Goal: Information Seeking & Learning: Learn about a topic

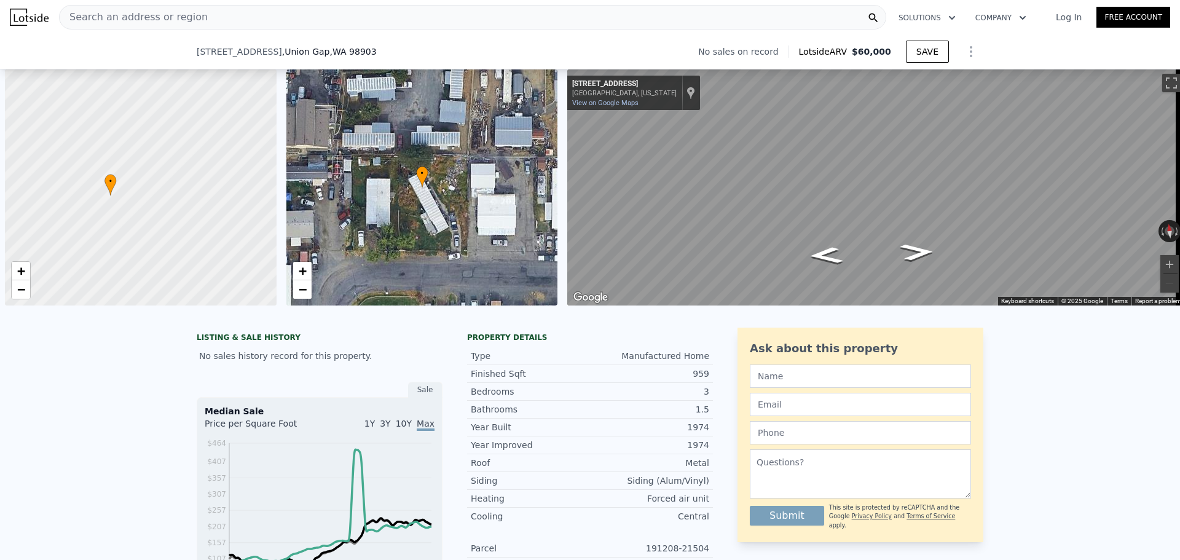
scroll to position [0, 5]
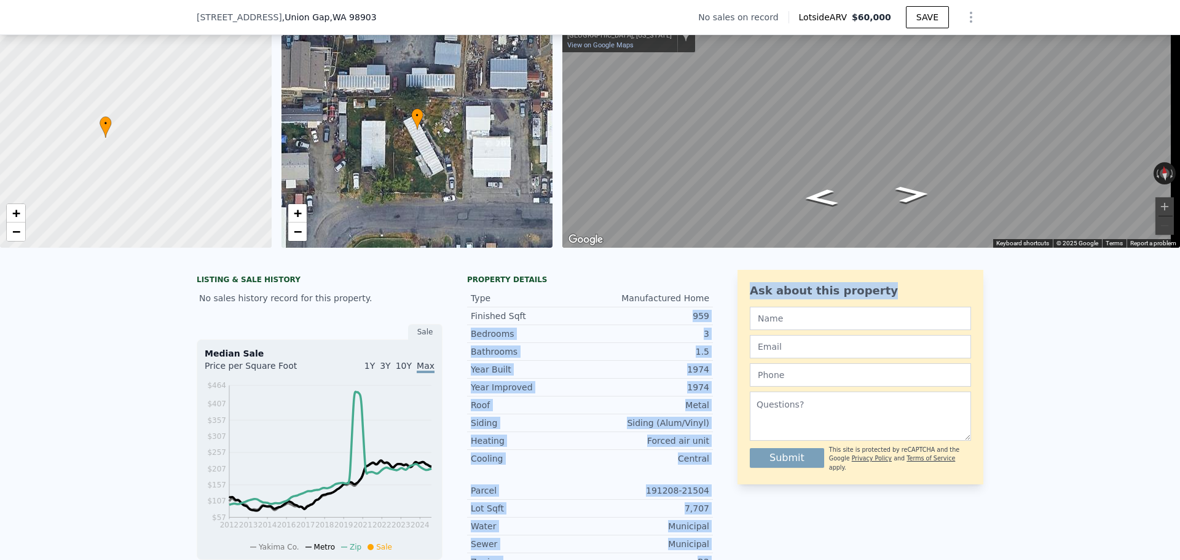
drag, startPoint x: 671, startPoint y: 323, endPoint x: 741, endPoint y: 323, distance: 70.1
click at [741, 323] on div "LISTING & SALE HISTORY No sales history record for this property. Sale Median S…" at bounding box center [590, 515] width 787 height 491
click at [688, 340] on div "3" at bounding box center [649, 334] width 119 height 12
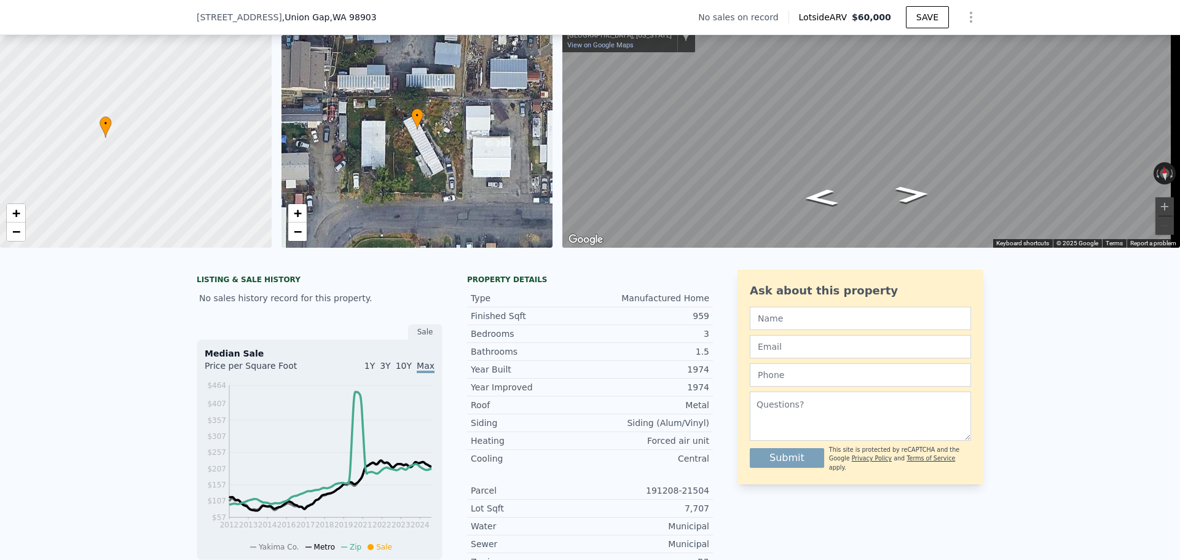
click at [687, 322] on div "959" at bounding box center [649, 316] width 119 height 12
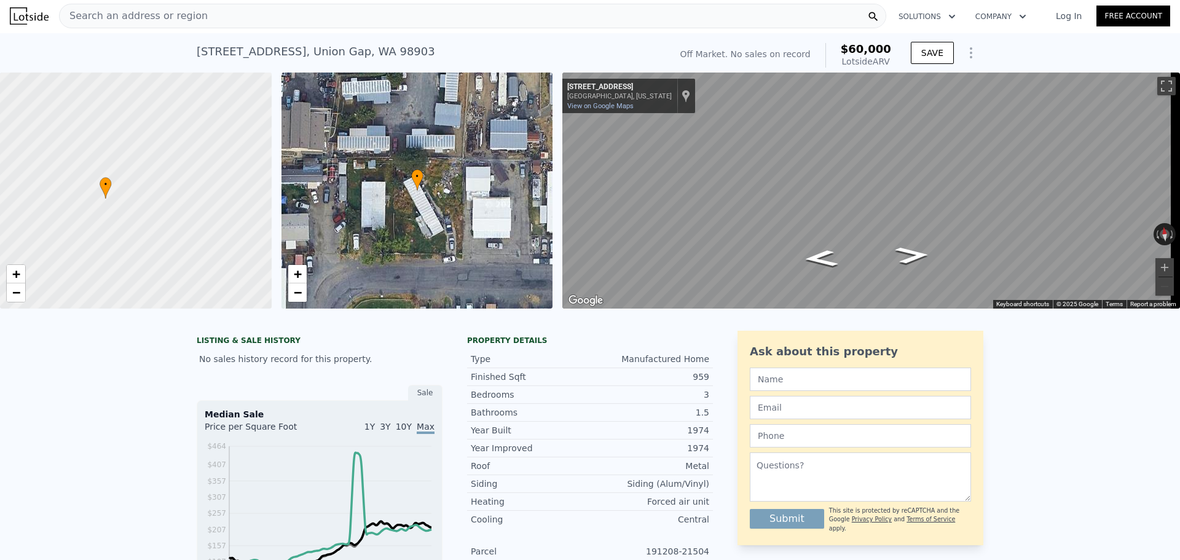
scroll to position [0, 0]
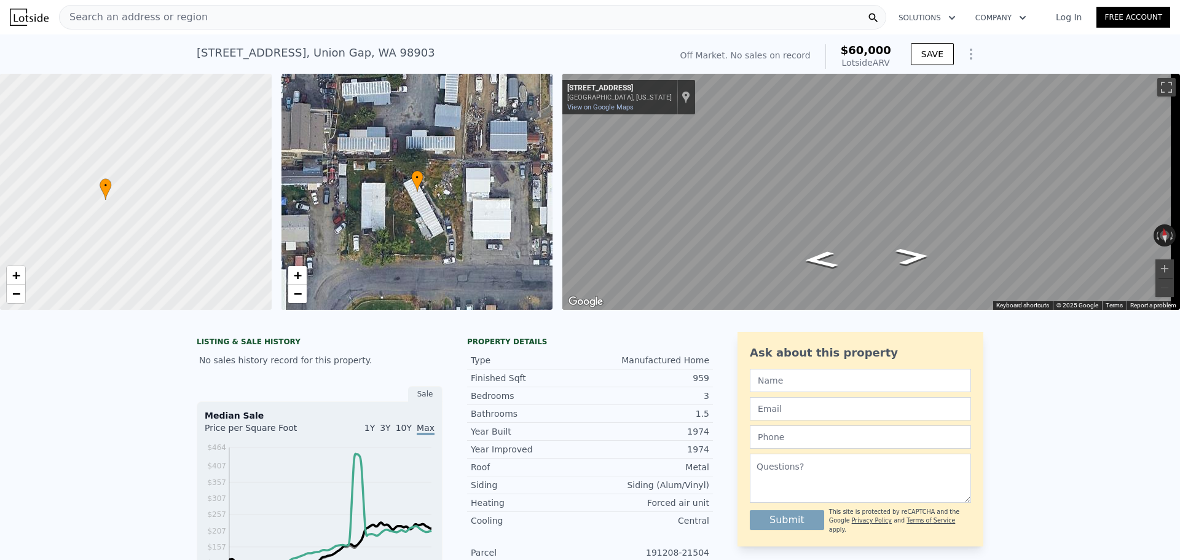
click at [278, 18] on div "Search an address or region" at bounding box center [472, 17] width 827 height 25
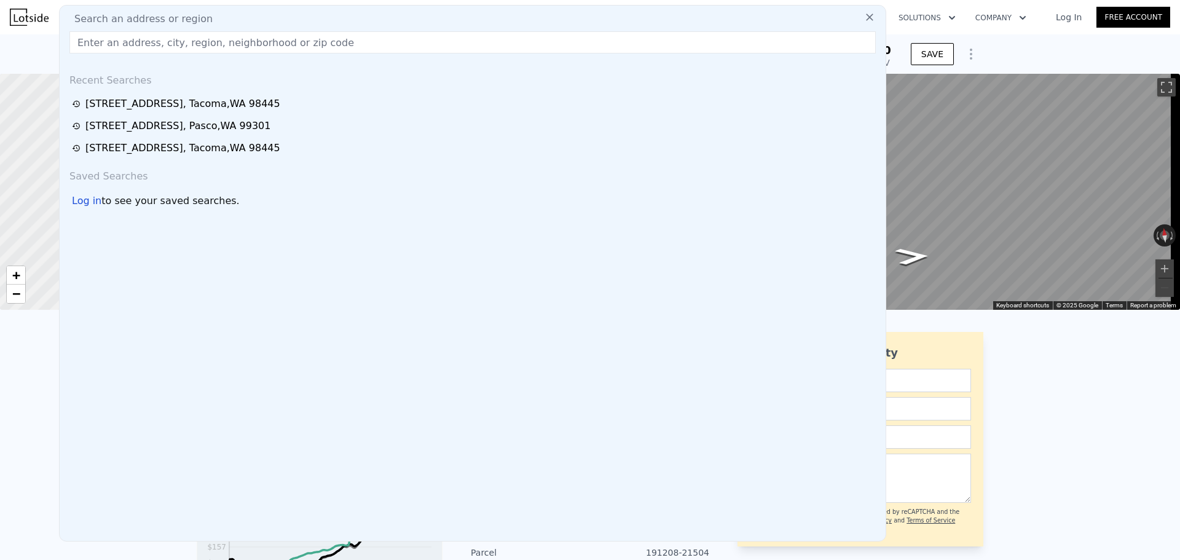
click at [272, 38] on input "text" at bounding box center [472, 42] width 806 height 22
paste input "[STREET_ADDRESS]"
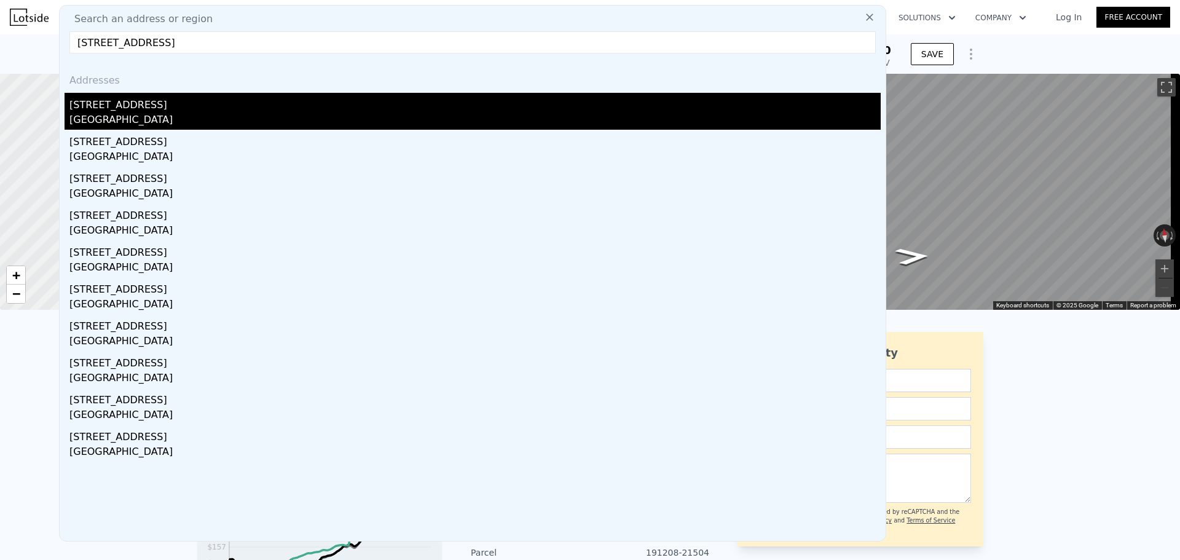
type input "[STREET_ADDRESS]"
click at [279, 109] on div "[STREET_ADDRESS]" at bounding box center [474, 103] width 811 height 20
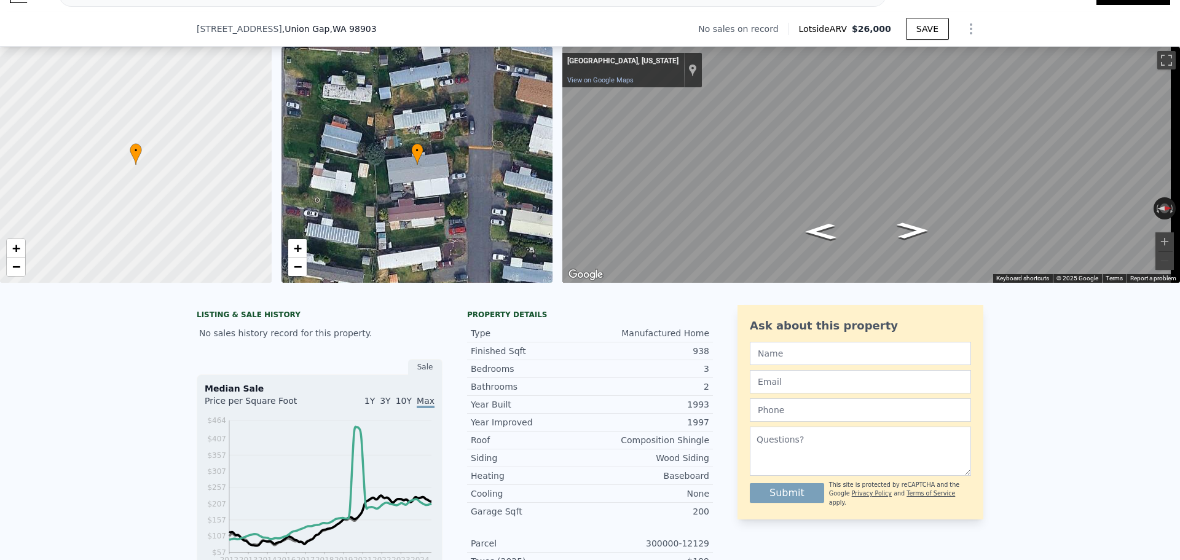
scroll to position [57, 0]
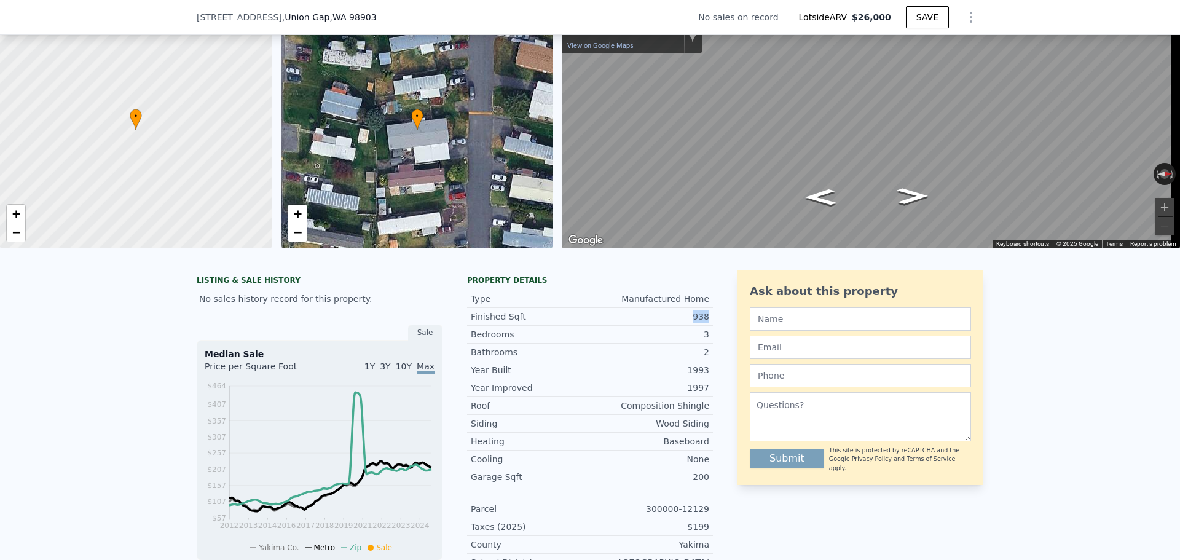
drag, startPoint x: 686, startPoint y: 326, endPoint x: 703, endPoint y: 324, distance: 17.3
click at [703, 323] on div "938" at bounding box center [649, 316] width 119 height 12
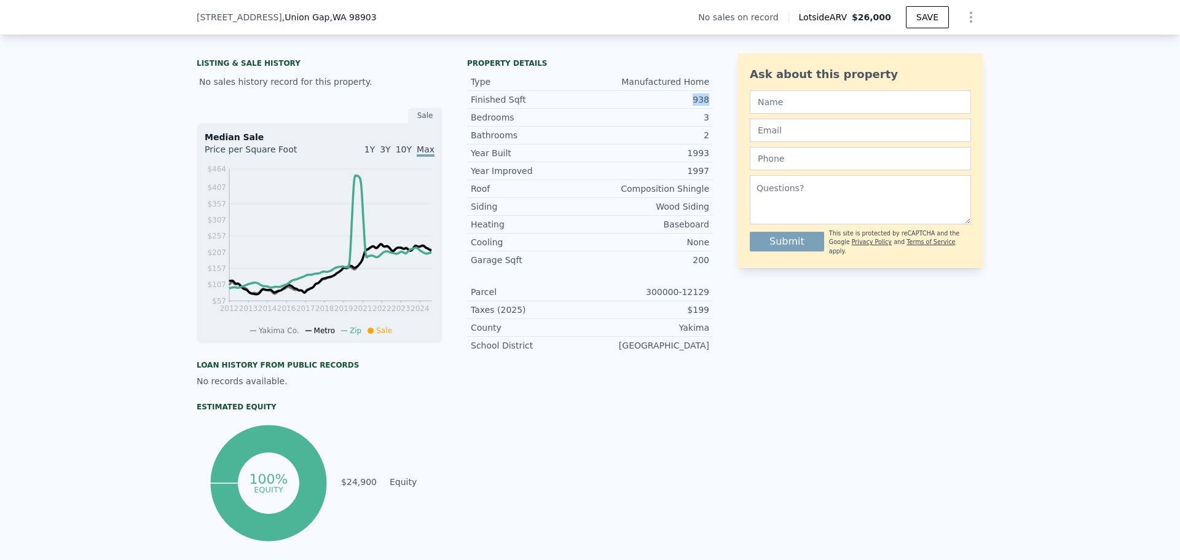
scroll to position [303, 0]
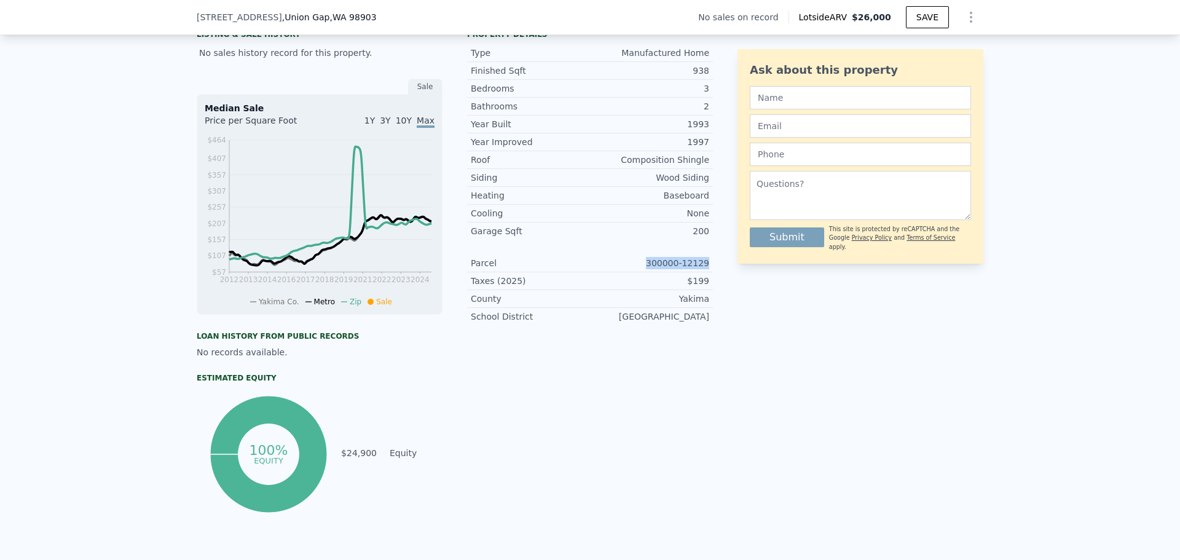
drag, startPoint x: 658, startPoint y: 273, endPoint x: 707, endPoint y: 268, distance: 48.8
click at [707, 268] on div "Parcel 300000-12129" at bounding box center [590, 263] width 246 height 18
copy div "300000-12129"
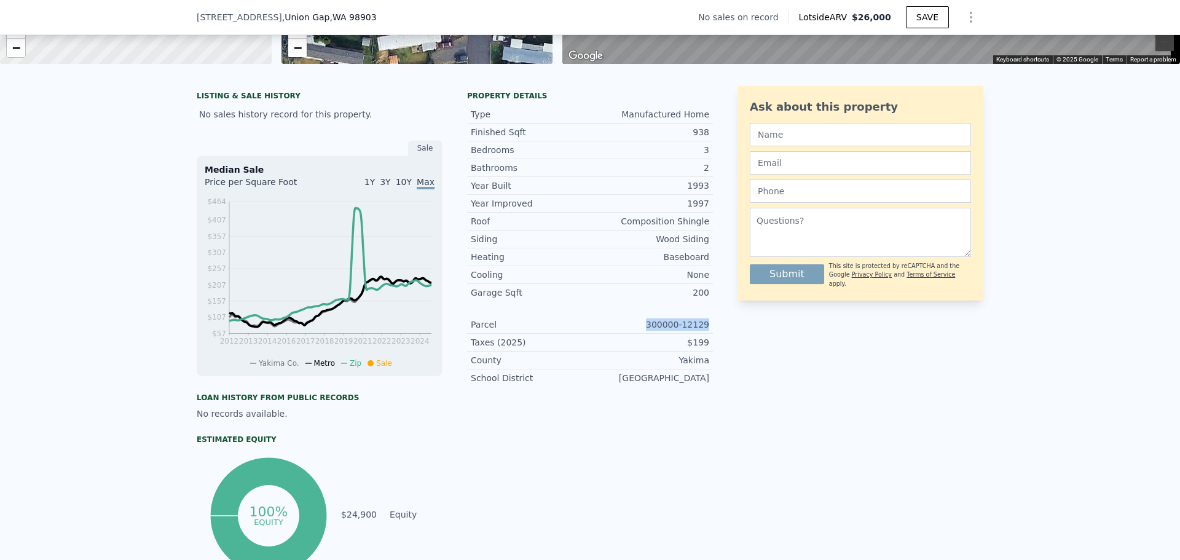
copy div "300000-12129"
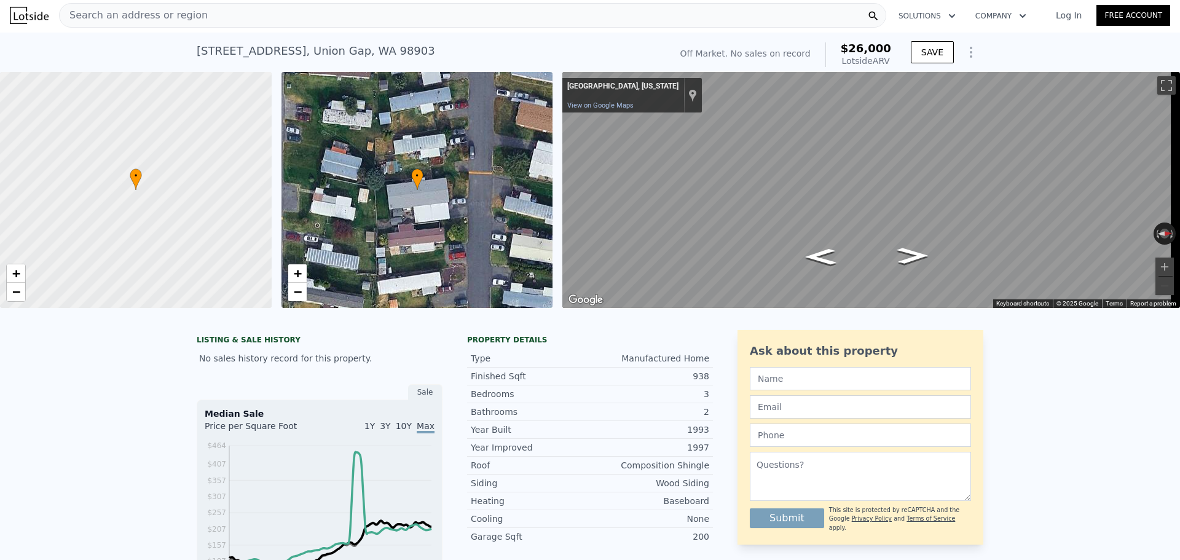
scroll to position [0, 0]
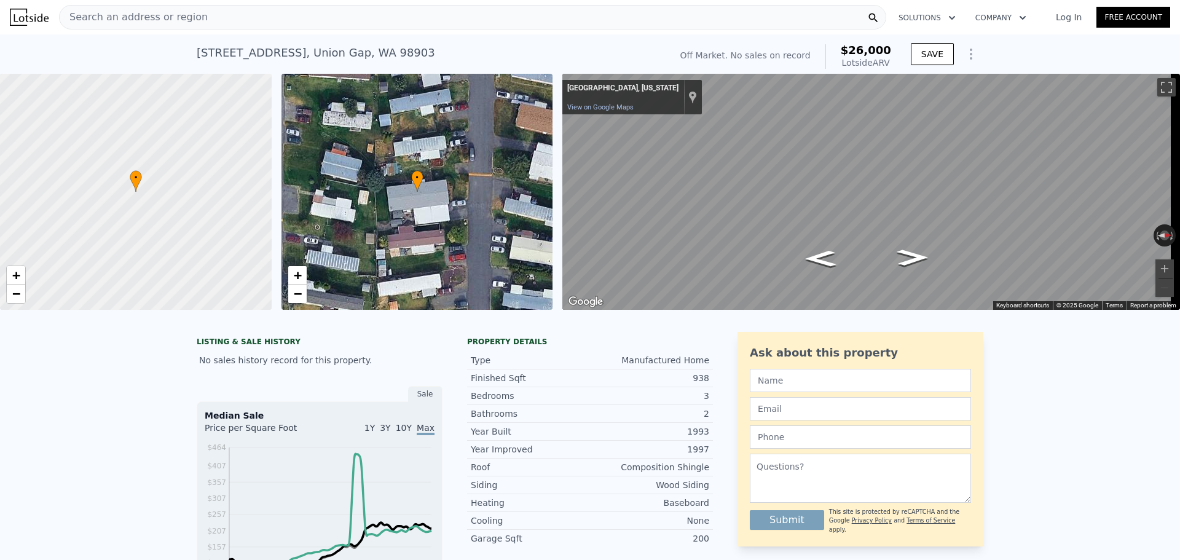
click at [219, 10] on div "Search an address or region" at bounding box center [472, 17] width 827 height 25
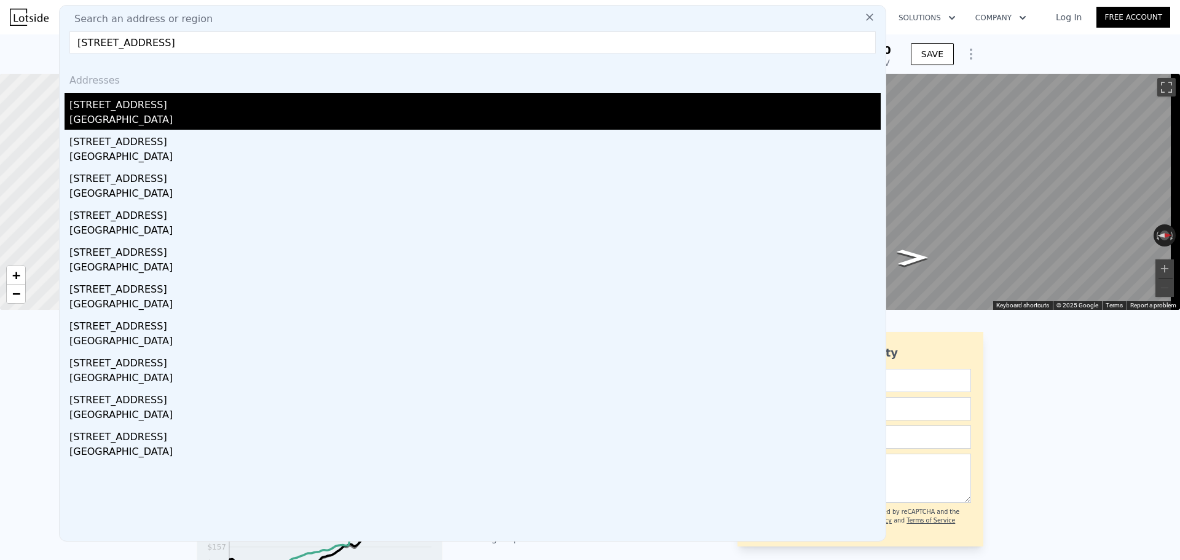
type input "[STREET_ADDRESS]"
click at [256, 114] on div "[GEOGRAPHIC_DATA]" at bounding box center [474, 120] width 811 height 17
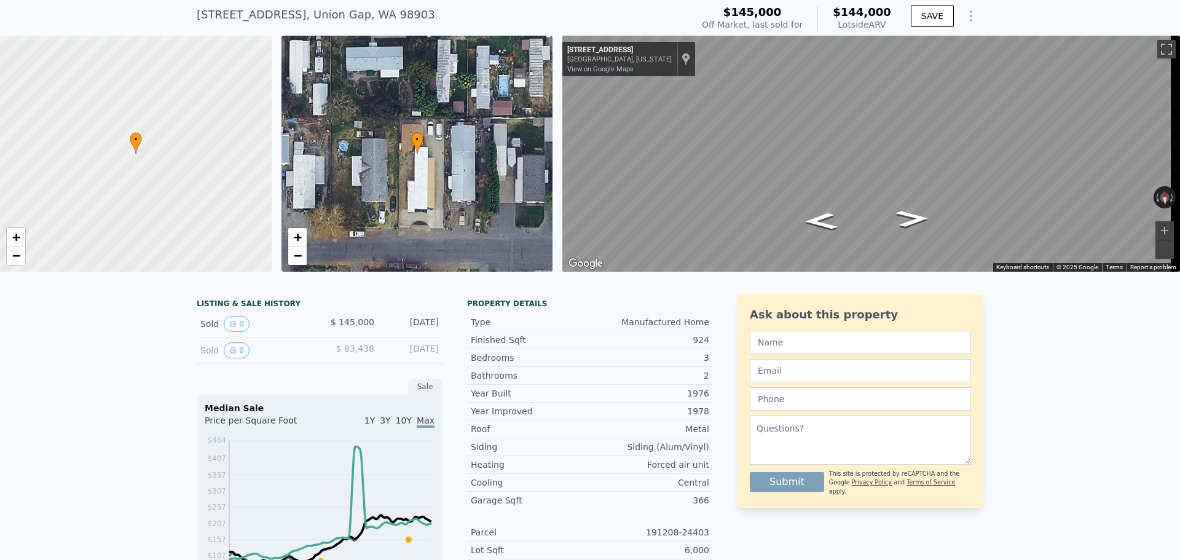
scroll to position [119, 0]
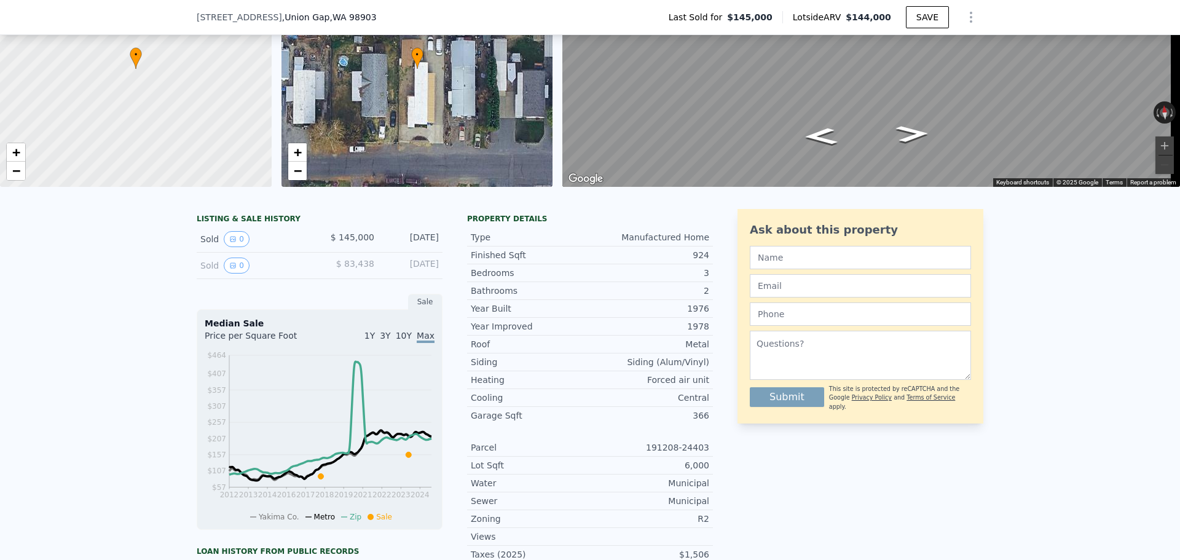
click at [693, 449] on div "Parcel 191208-24403" at bounding box center [590, 448] width 246 height 18
drag, startPoint x: 660, startPoint y: 453, endPoint x: 703, endPoint y: 454, distance: 43.0
click at [703, 454] on div "191208-24403" at bounding box center [649, 447] width 119 height 12
click at [717, 457] on div "LISTING & SALE HISTORY Sold 0 $ 145,000 [DATE] Sold 0 $ 83,438 [DATE] Sale Medi…" at bounding box center [590, 475] width 787 height 532
drag, startPoint x: 711, startPoint y: 457, endPoint x: 656, endPoint y: 457, distance: 54.1
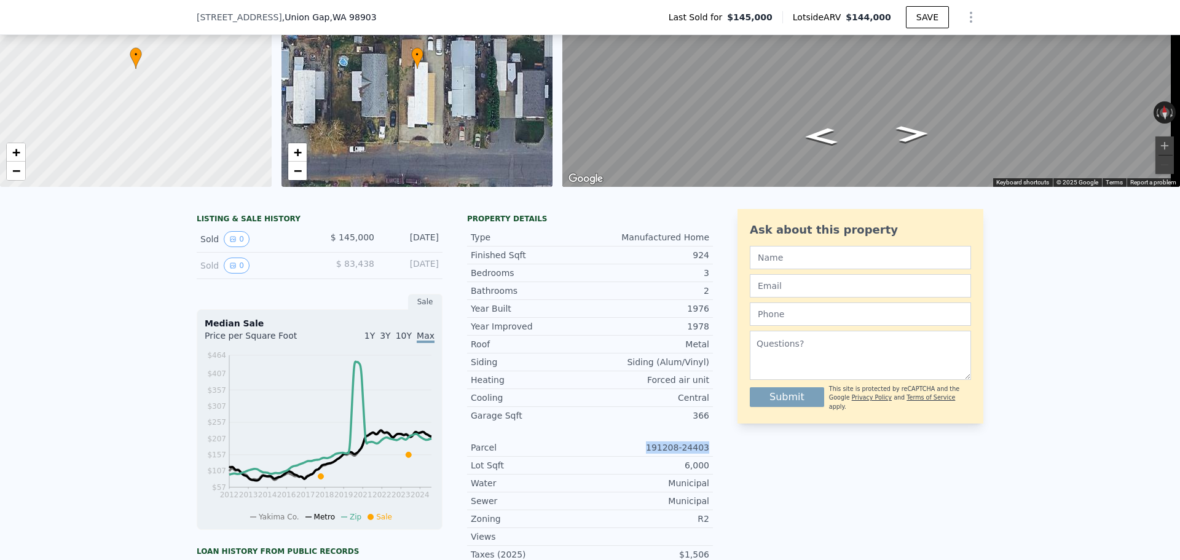
click at [656, 457] on div "LISTING & SALE HISTORY Sold 0 $ 145,000 [DATE] Sold 0 $ 83,438 [DATE] Sale Medi…" at bounding box center [590, 475] width 787 height 532
copy div "191208-24403"
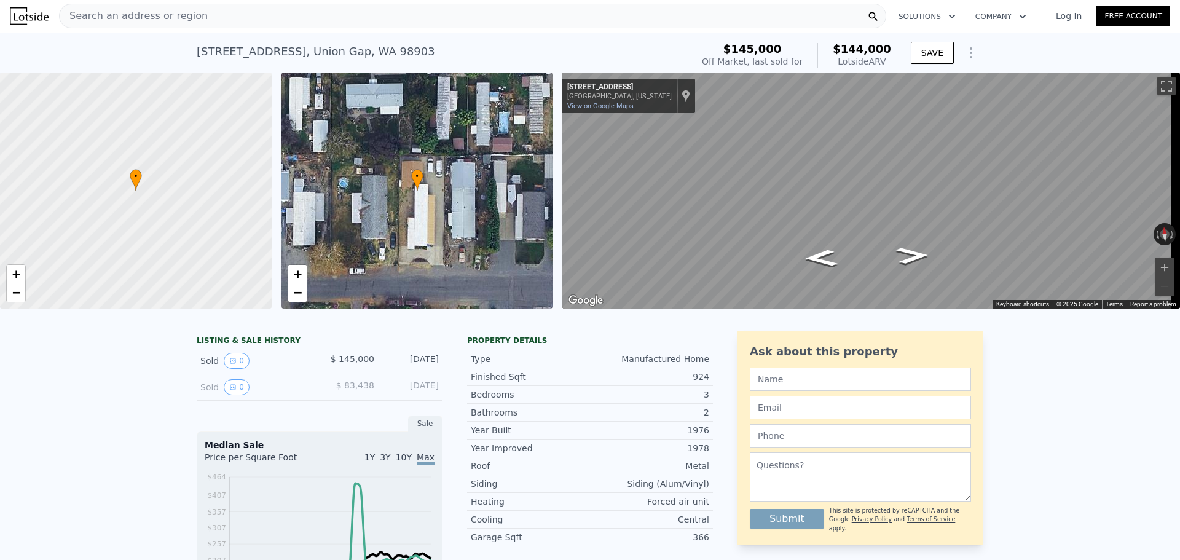
scroll to position [0, 0]
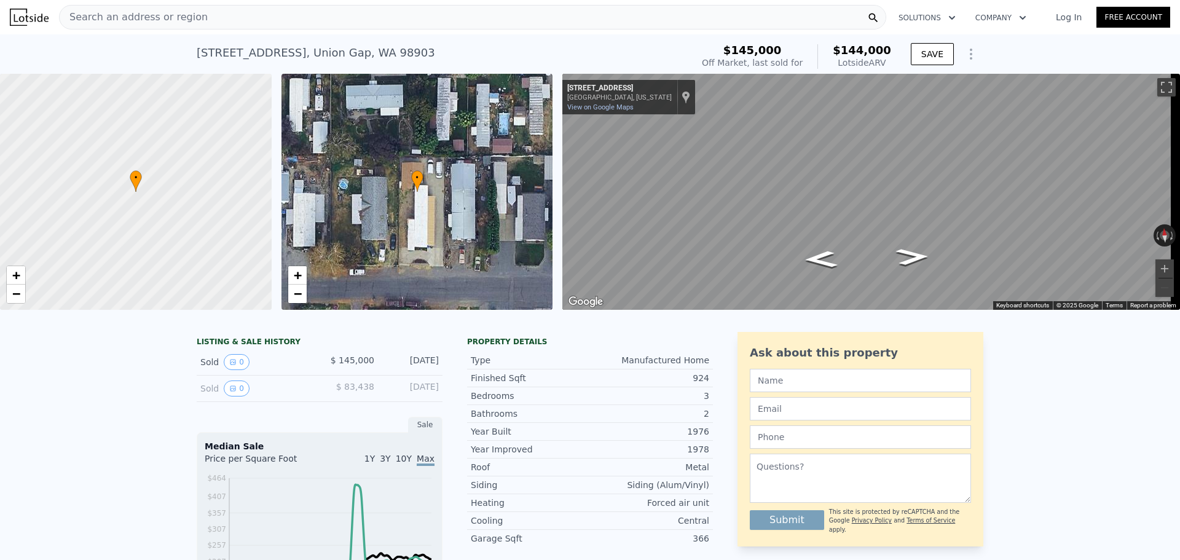
click at [312, 20] on div "Search an address or region" at bounding box center [472, 17] width 827 height 25
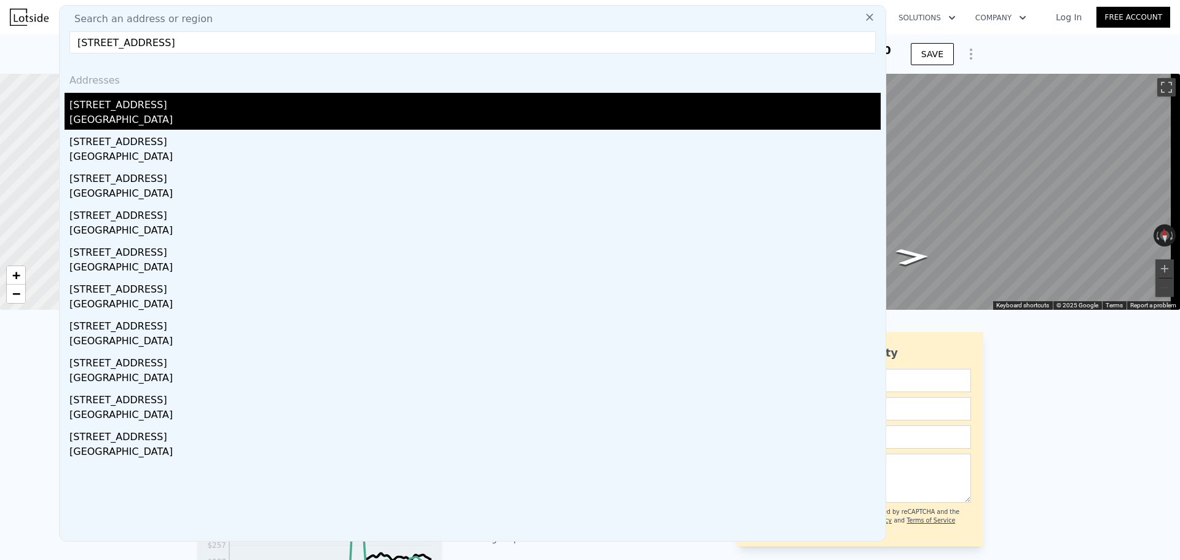
type input "[STREET_ADDRESS]"
click at [214, 120] on div "[GEOGRAPHIC_DATA]" at bounding box center [474, 120] width 811 height 17
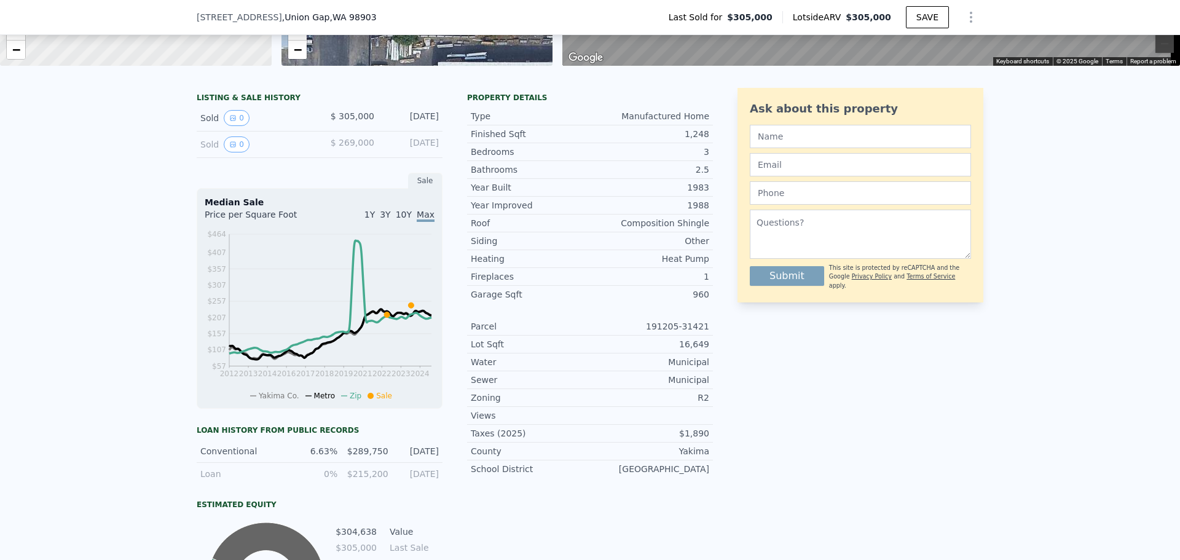
scroll to position [180, 0]
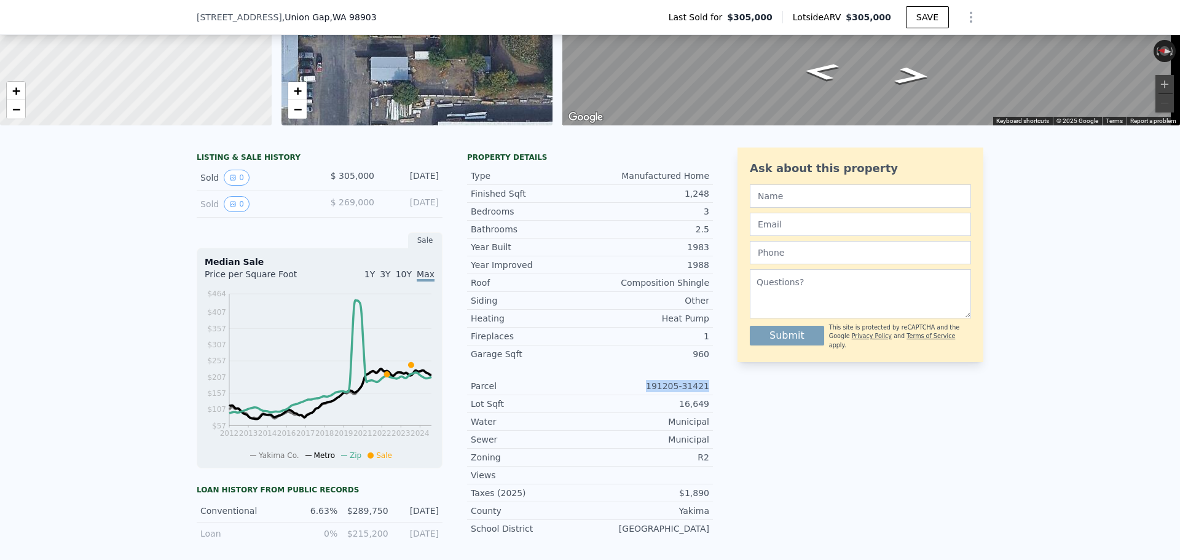
drag, startPoint x: 708, startPoint y: 391, endPoint x: 647, endPoint y: 390, distance: 60.9
click at [647, 390] on div "Parcel 191205-31421" at bounding box center [590, 386] width 246 height 18
copy div "191205-31421"
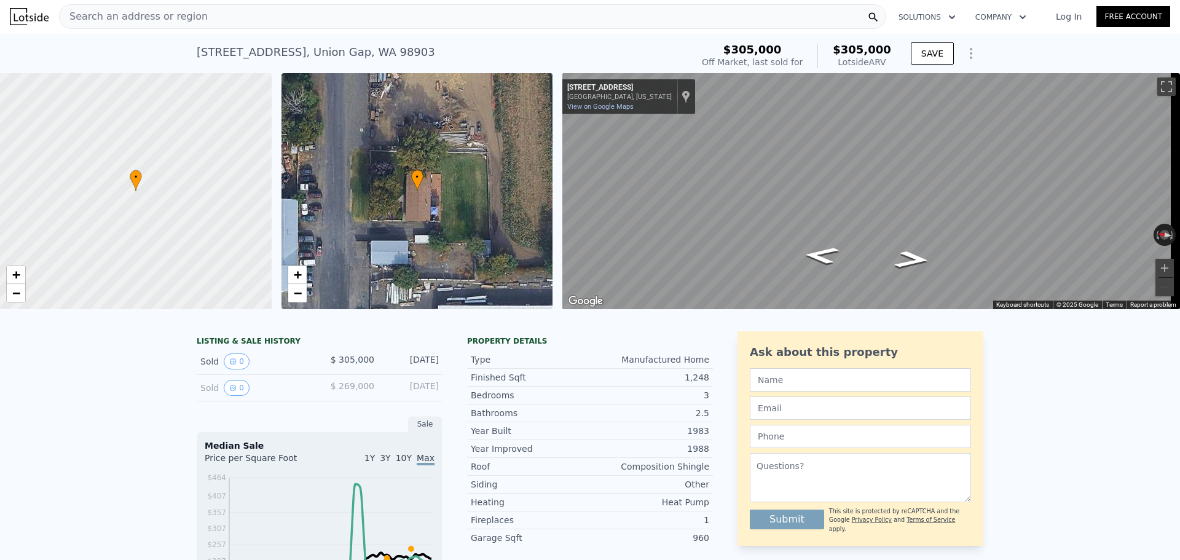
scroll to position [0, 0]
click at [286, 24] on div "Search an address or region" at bounding box center [472, 17] width 827 height 25
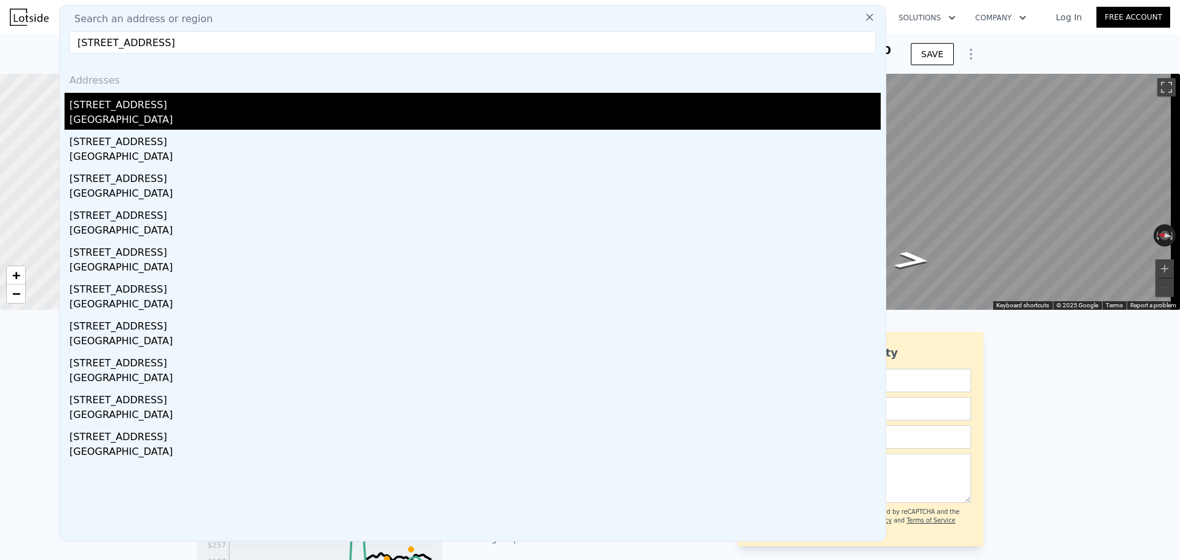
type input "[STREET_ADDRESS]"
click at [246, 96] on div "[STREET_ADDRESS]" at bounding box center [474, 103] width 811 height 20
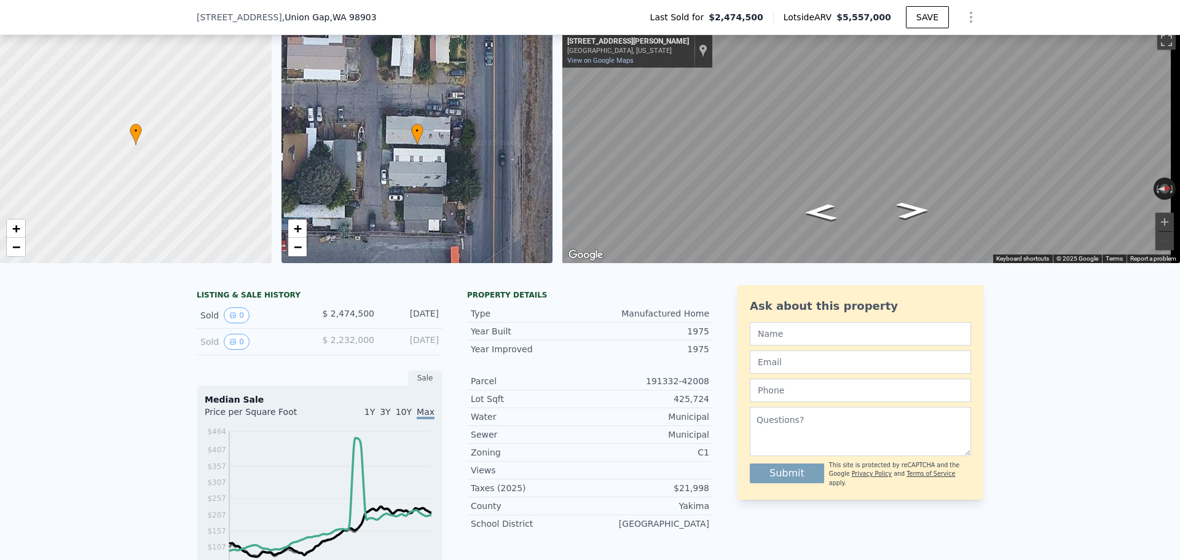
scroll to position [57, 0]
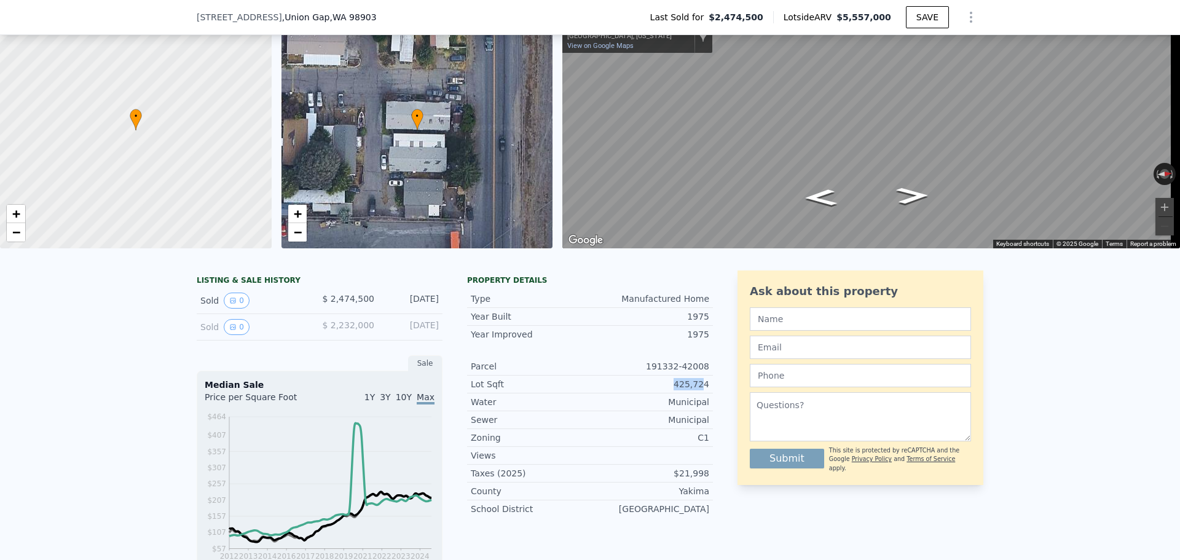
drag, startPoint x: 677, startPoint y: 393, endPoint x: 701, endPoint y: 393, distance: 24.0
click at [701, 390] on div "425,724" at bounding box center [649, 384] width 119 height 12
drag, startPoint x: 653, startPoint y: 373, endPoint x: 706, endPoint y: 373, distance: 53.5
click at [706, 373] on div "Parcel 191332-42008" at bounding box center [590, 367] width 246 height 18
copy div "191332-42008"
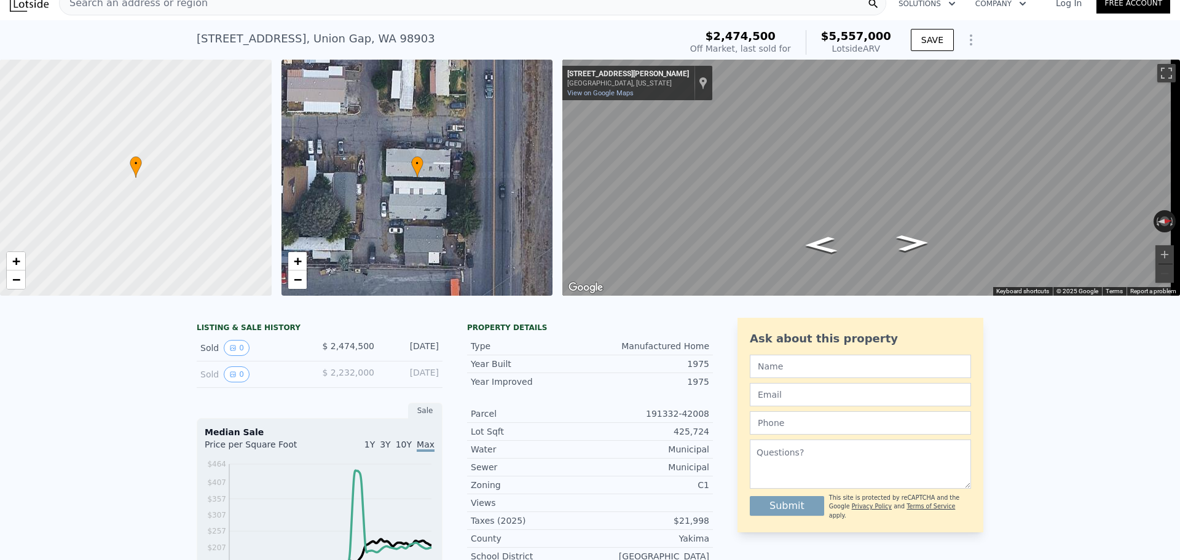
scroll to position [0, 0]
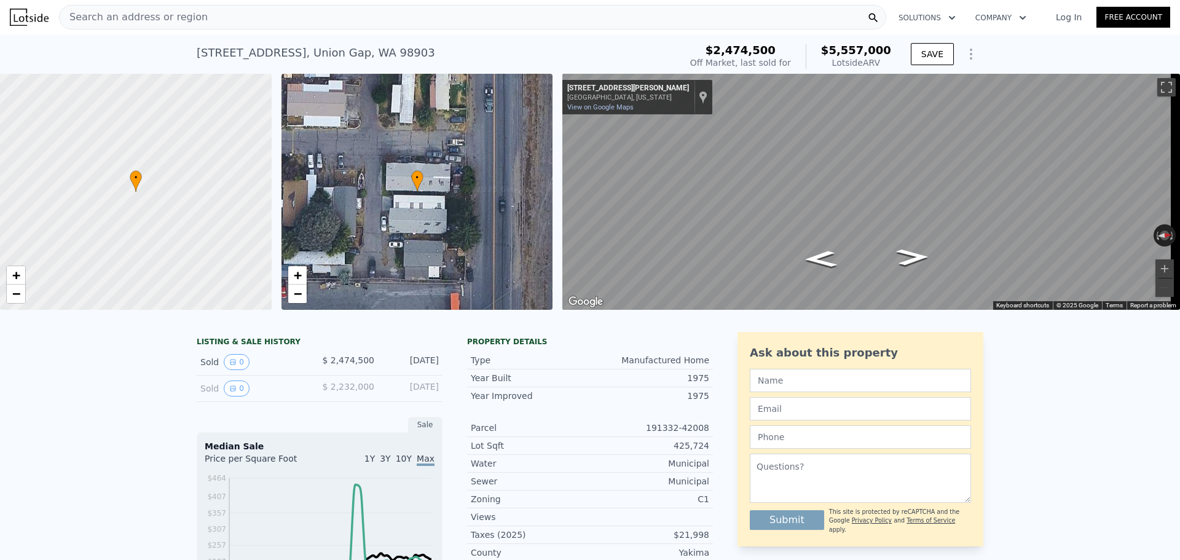
click at [328, 20] on div "Search an address or region" at bounding box center [472, 17] width 827 height 25
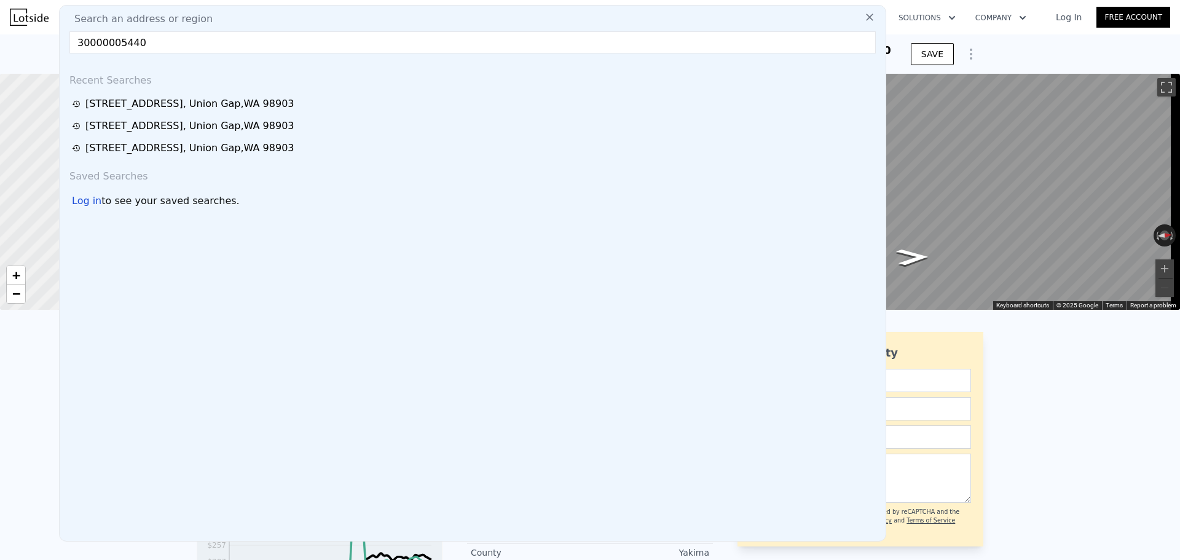
click at [245, 46] on input "30000005440" at bounding box center [472, 42] width 806 height 22
paste input "[STREET_ADDRESS]"
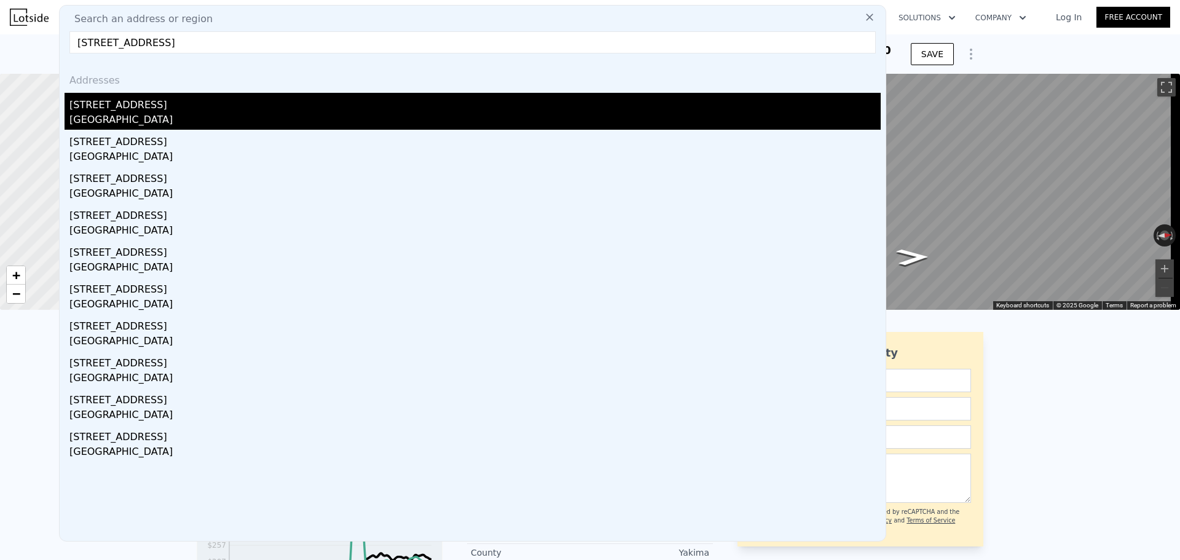
type input "[STREET_ADDRESS]"
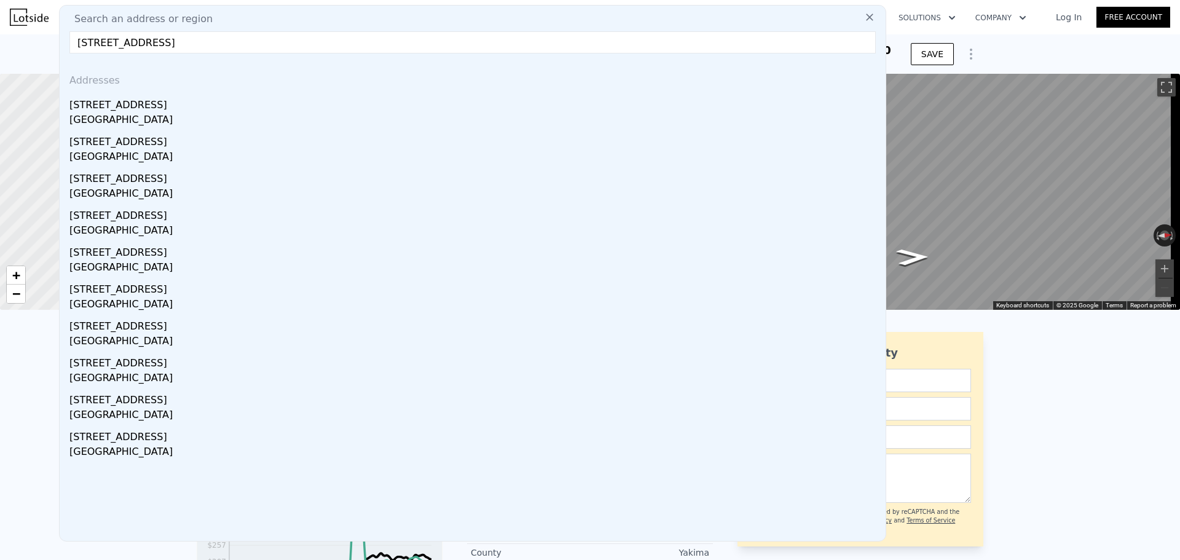
click at [170, 106] on div "[STREET_ADDRESS]" at bounding box center [474, 103] width 811 height 20
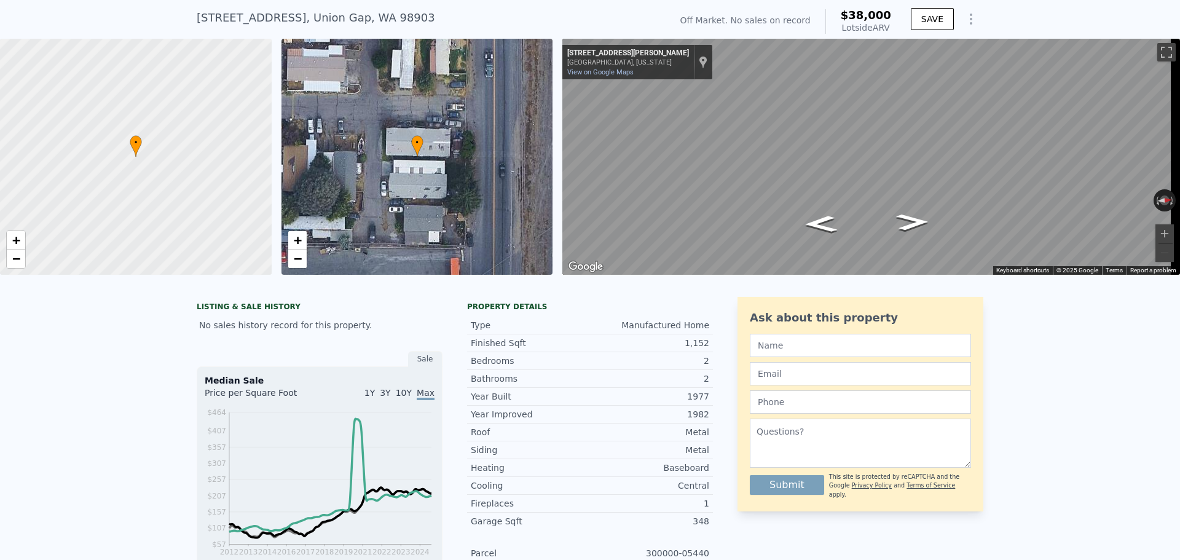
scroll to position [4, 0]
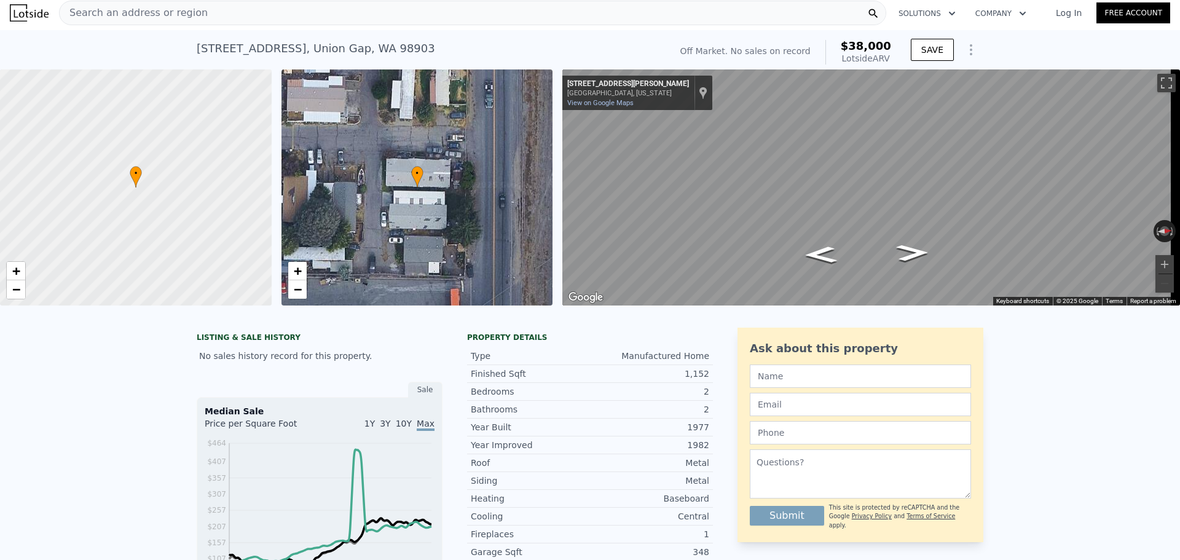
click at [344, 13] on div "Search an address or region" at bounding box center [472, 13] width 827 height 25
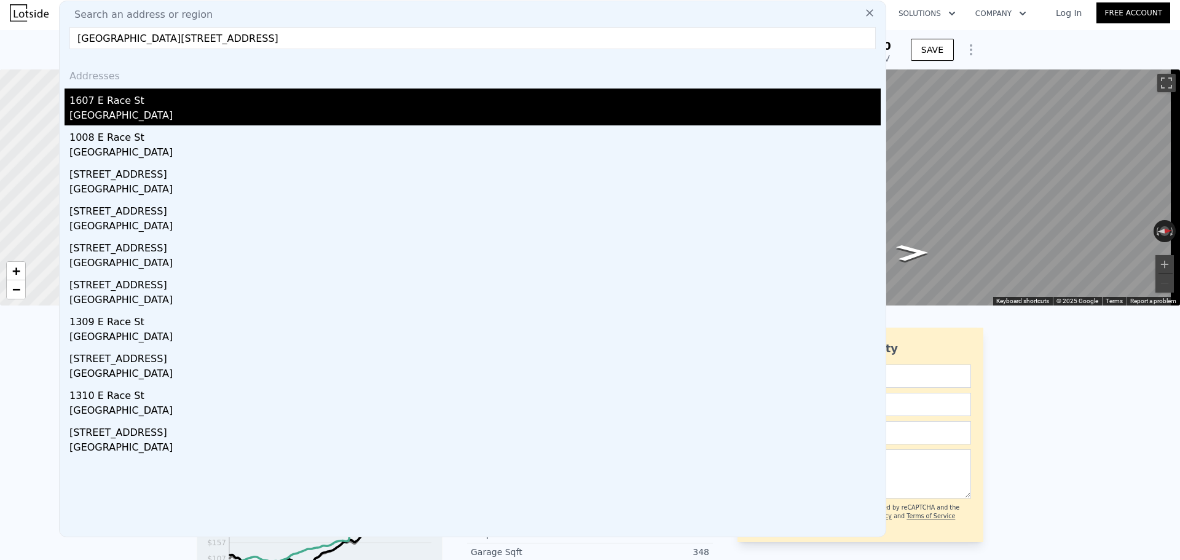
type input "[GEOGRAPHIC_DATA][STREET_ADDRESS]"
click at [212, 106] on div "1607 E Race St" at bounding box center [474, 99] width 811 height 20
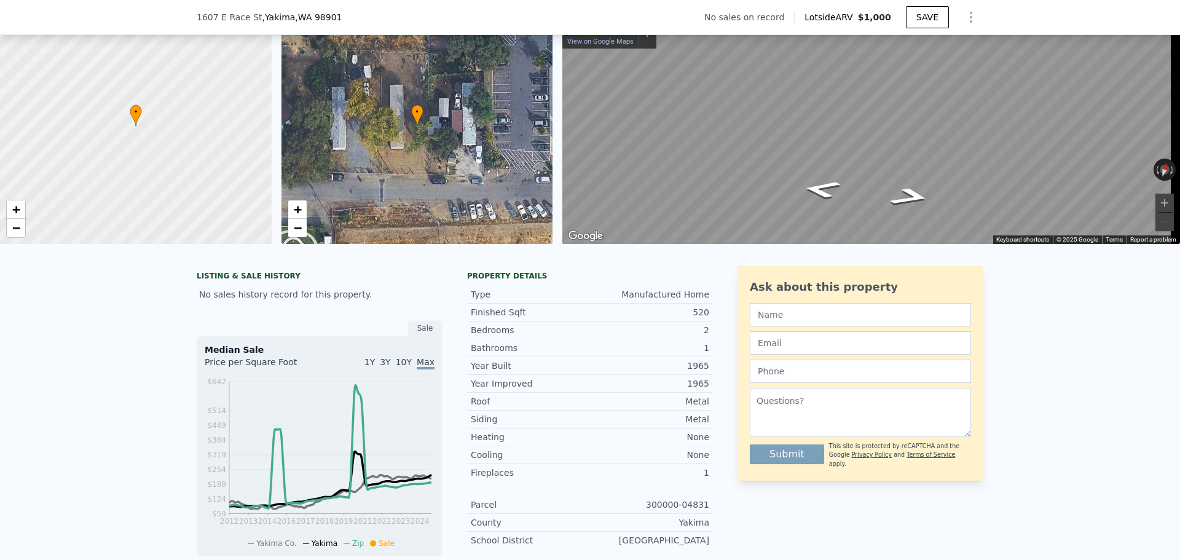
scroll to position [123, 0]
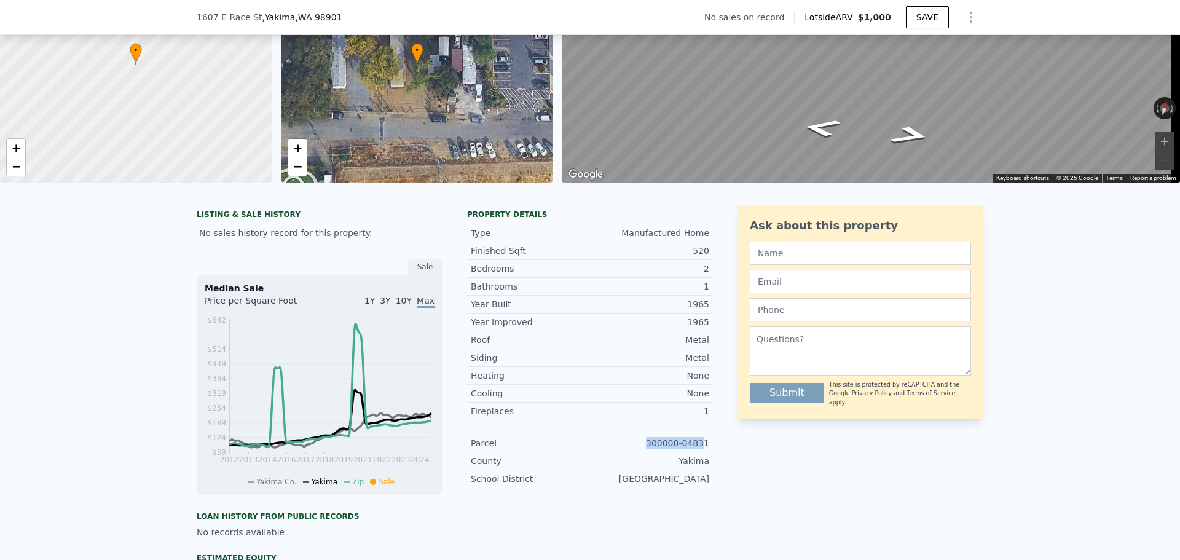
drag, startPoint x: 701, startPoint y: 446, endPoint x: 633, endPoint y: 447, distance: 68.2
click at [633, 447] on div "300000-04831" at bounding box center [649, 443] width 119 height 12
click at [741, 462] on div "Ask about this property Submit This site is protected by reCAPTCHA and the Goog…" at bounding box center [861, 450] width 246 height 491
drag, startPoint x: 657, startPoint y: 453, endPoint x: 633, endPoint y: 453, distance: 24.0
click at [633, 453] on div "LISTING & SALE HISTORY No sales history record for this property. Sale Median S…" at bounding box center [590, 450] width 787 height 491
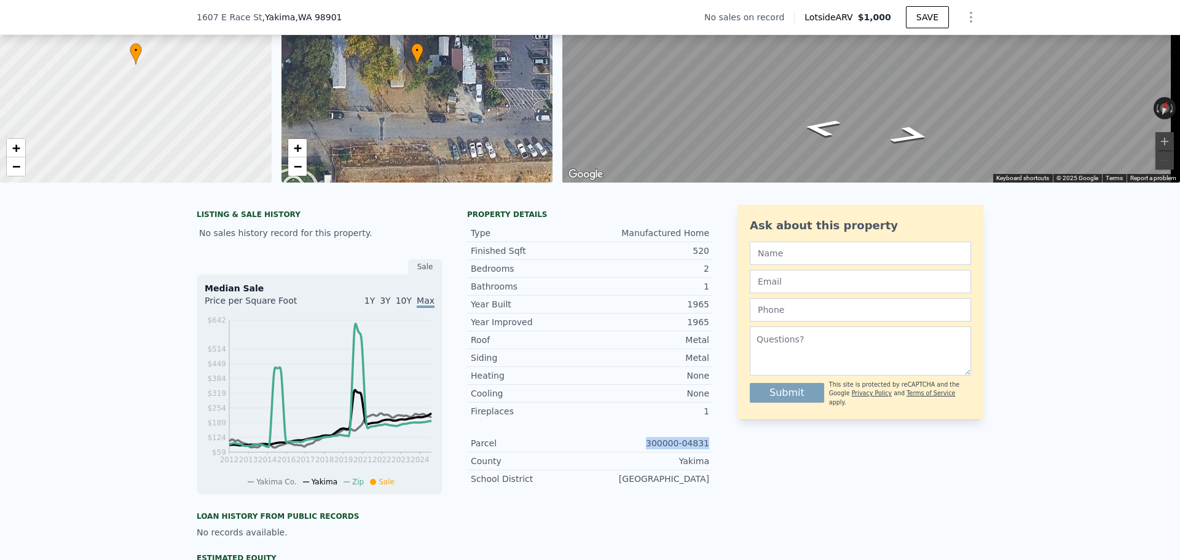
copy div "300000-04831"
drag, startPoint x: 676, startPoint y: 473, endPoint x: 715, endPoint y: 469, distance: 39.5
click at [715, 469] on div "LISTING & SALE HISTORY No sales history record for this property. Sale Median S…" at bounding box center [590, 450] width 787 height 491
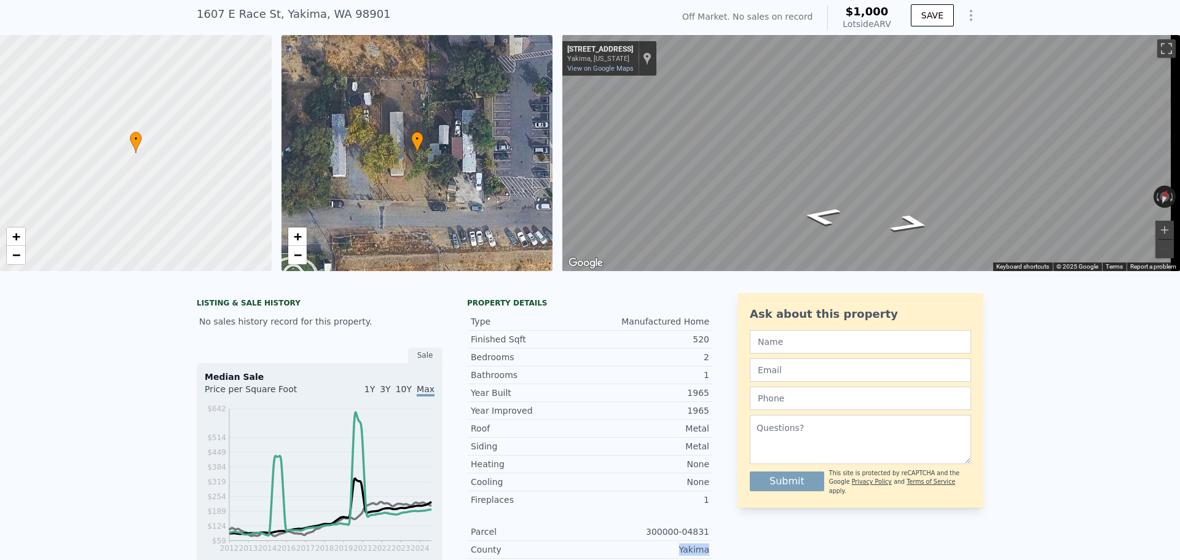
scroll to position [4, 0]
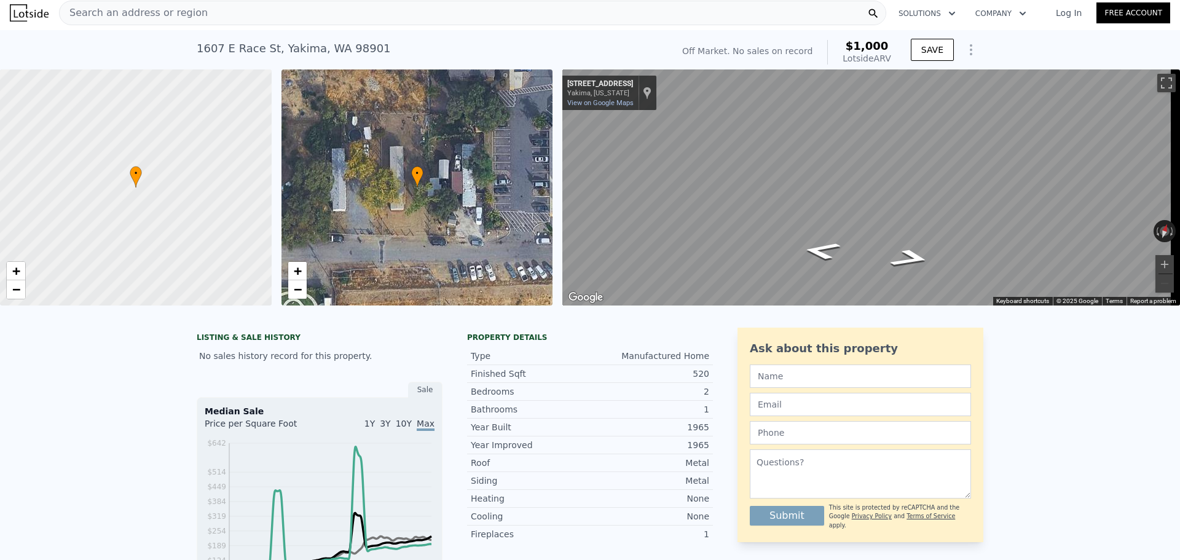
click at [334, 9] on div "Search an address or region" at bounding box center [472, 13] width 827 height 25
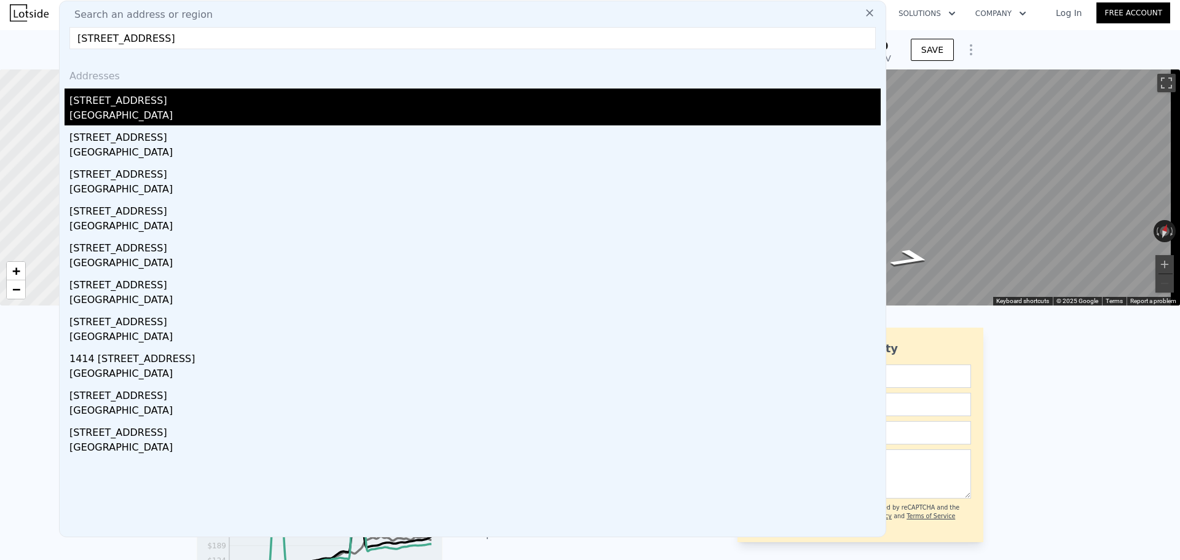
type input "[STREET_ADDRESS]"
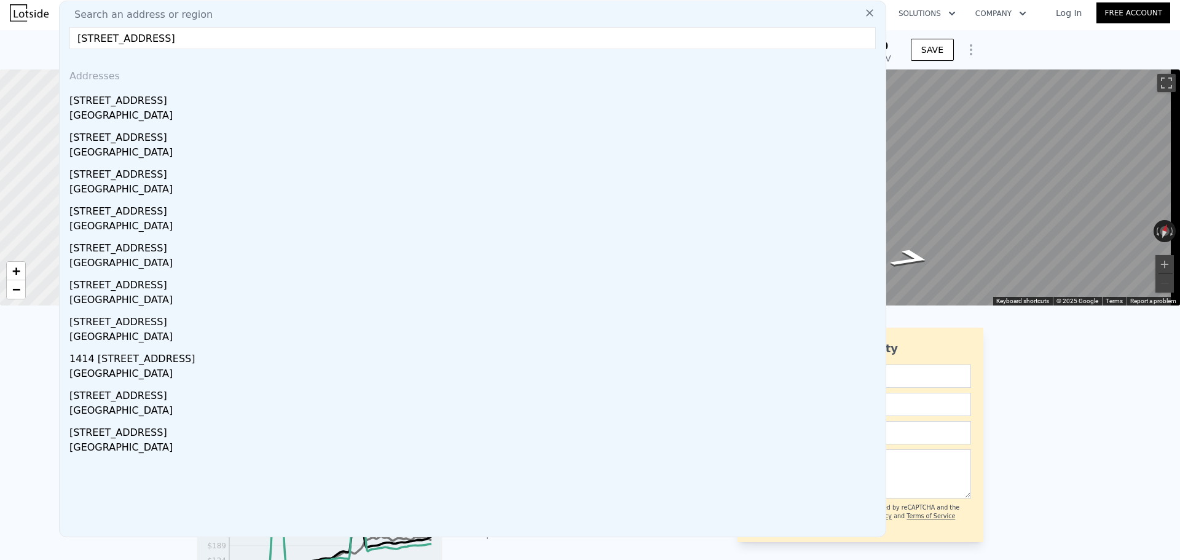
drag, startPoint x: 256, startPoint y: 105, endPoint x: 266, endPoint y: 101, distance: 10.5
click at [259, 103] on div "[STREET_ADDRESS]" at bounding box center [474, 99] width 811 height 20
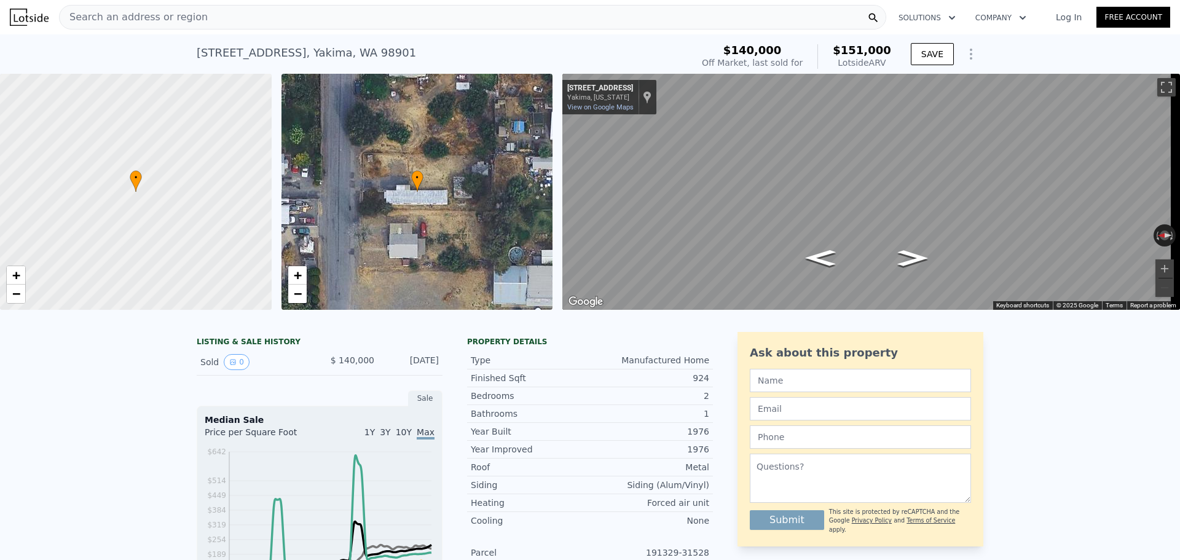
click at [305, 4] on div "Search an address or region Solutions Company Open main menu Log In Free Account" at bounding box center [590, 17] width 1161 height 30
click at [307, 9] on div "Search an address or region" at bounding box center [472, 17] width 827 height 25
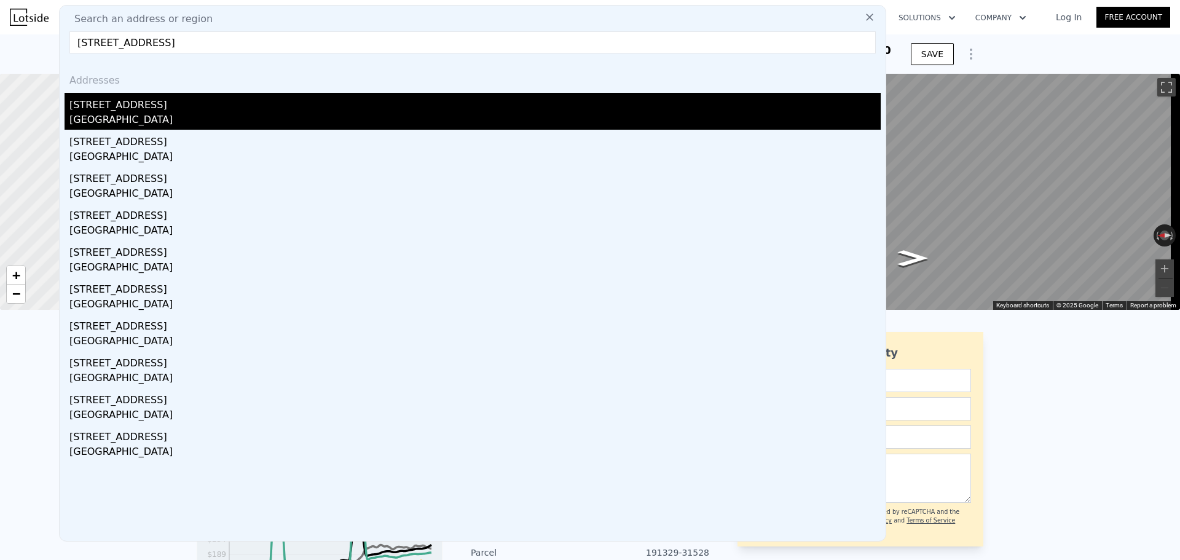
type input "[STREET_ADDRESS]"
click at [208, 106] on div "[STREET_ADDRESS]" at bounding box center [474, 103] width 811 height 20
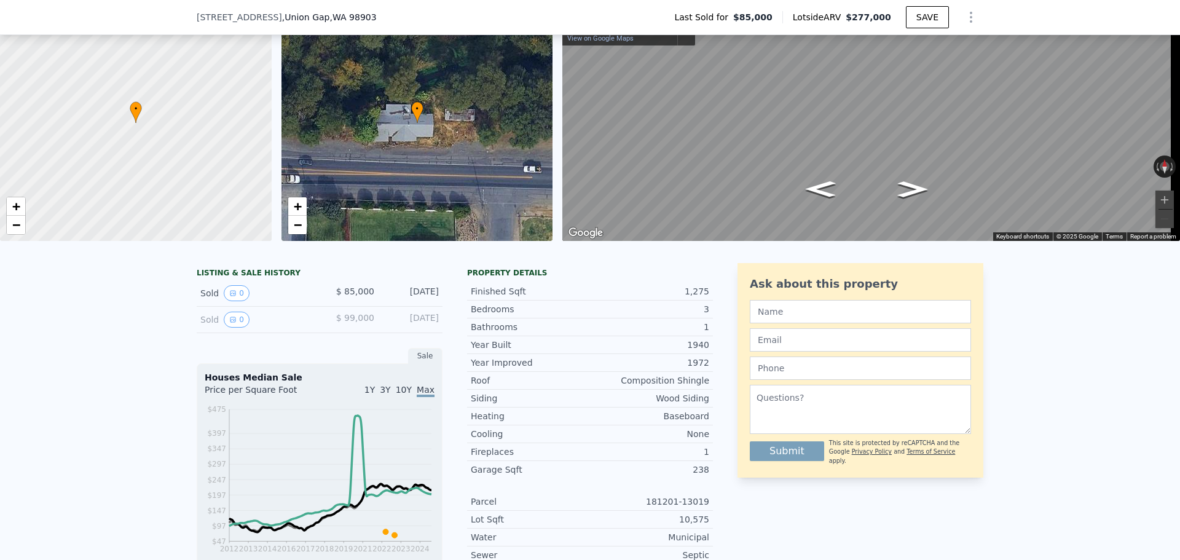
scroll to position [184, 0]
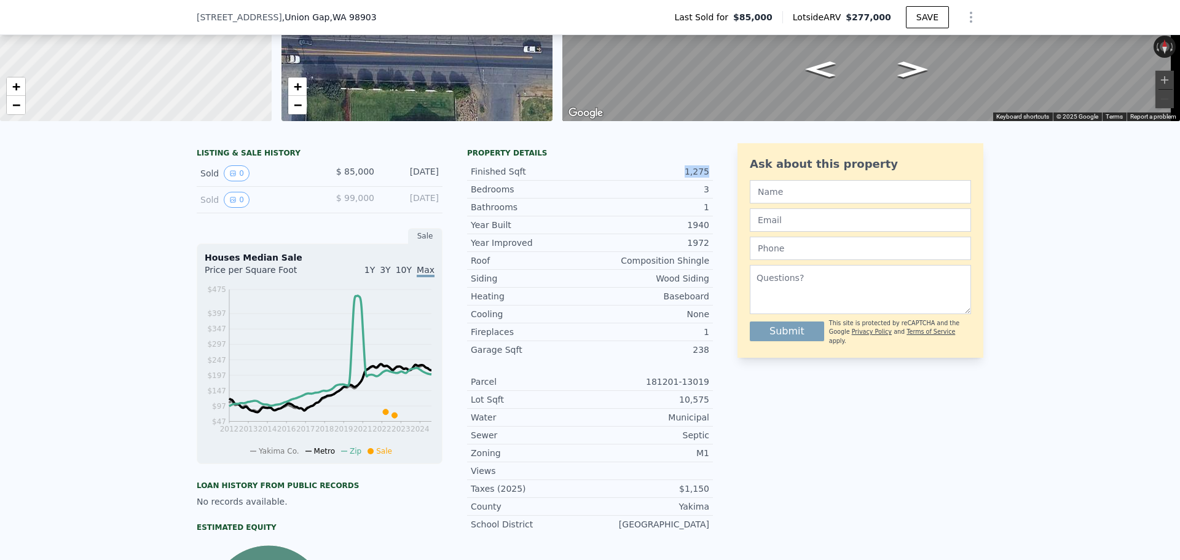
drag, startPoint x: 692, startPoint y: 181, endPoint x: 714, endPoint y: 183, distance: 22.2
click at [714, 183] on div "LISTING & SALE HISTORY Sold 0 $ 85,000 [DATE] Sold 0 $ 99,000 [DATE] Sale House…" at bounding box center [590, 404] width 787 height 522
drag, startPoint x: 708, startPoint y: 390, endPoint x: 660, endPoint y: 390, distance: 47.9
click at [660, 390] on div "Parcel 181201-13019" at bounding box center [590, 382] width 246 height 18
copy div "181201-13019"
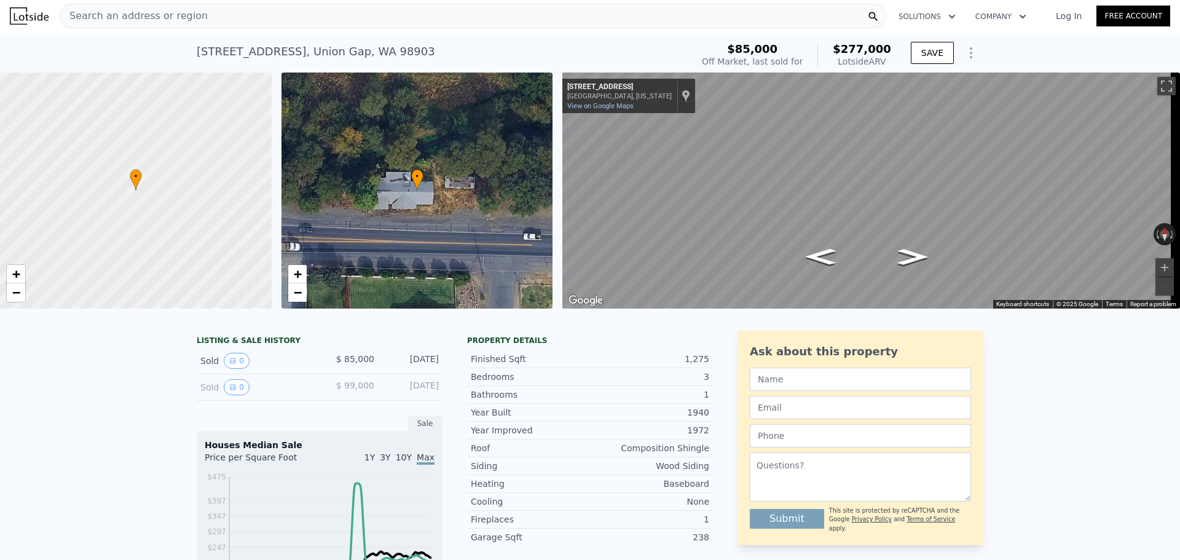
scroll to position [0, 0]
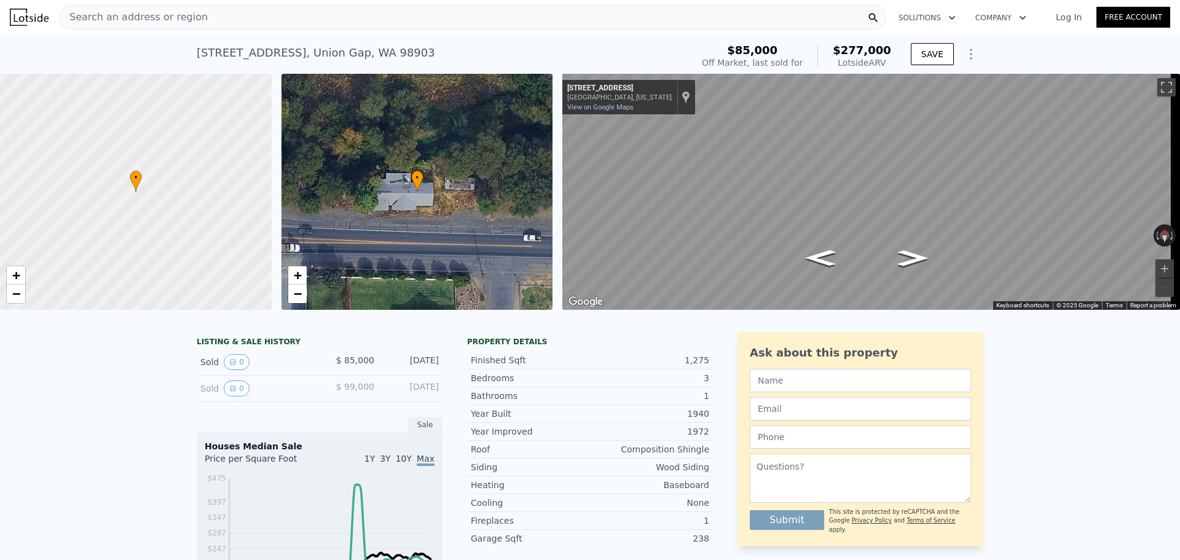
click at [318, 22] on div "Search an address or region" at bounding box center [472, 17] width 827 height 25
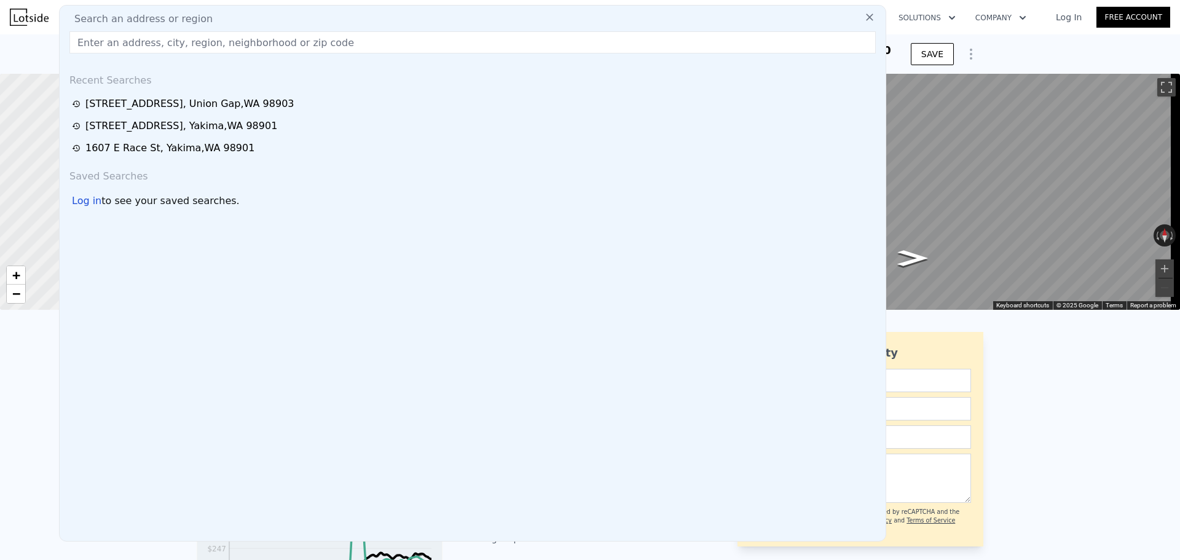
type input "30000009209"
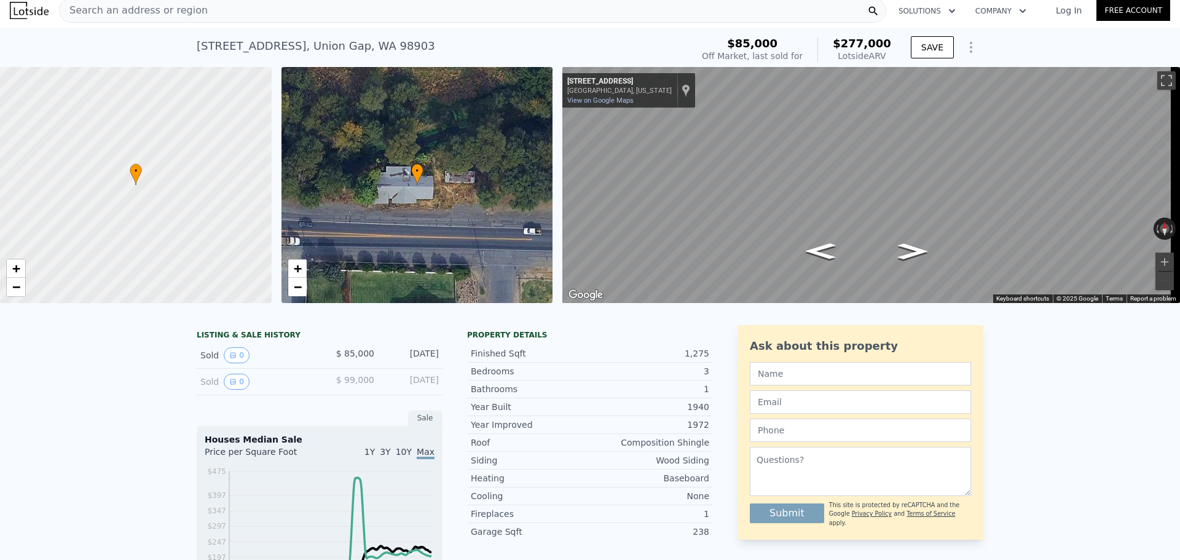
scroll to position [4, 0]
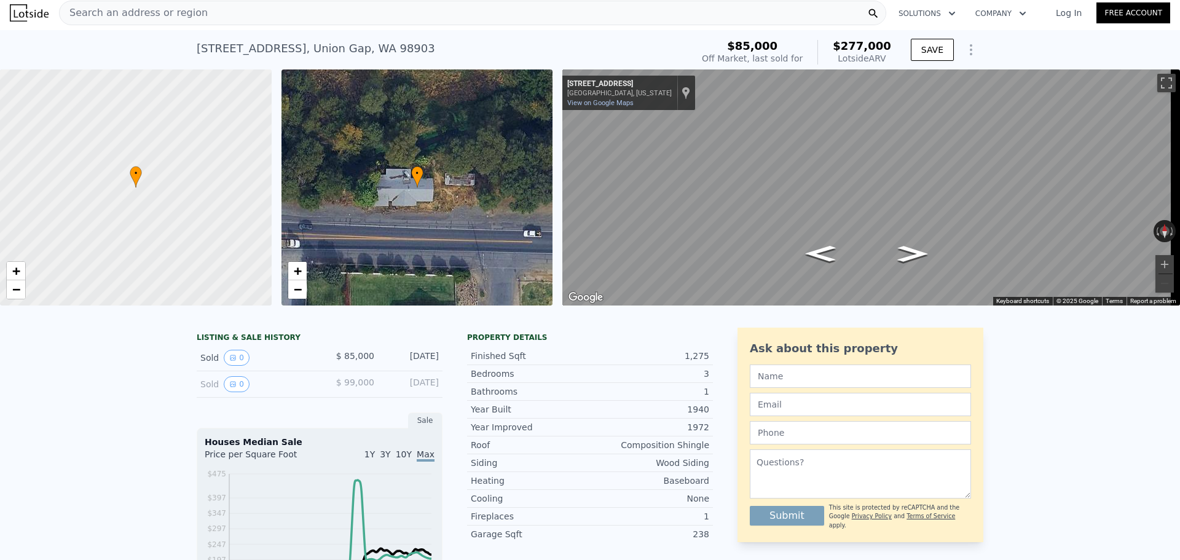
click at [218, 4] on div "Search an address or region" at bounding box center [472, 13] width 827 height 25
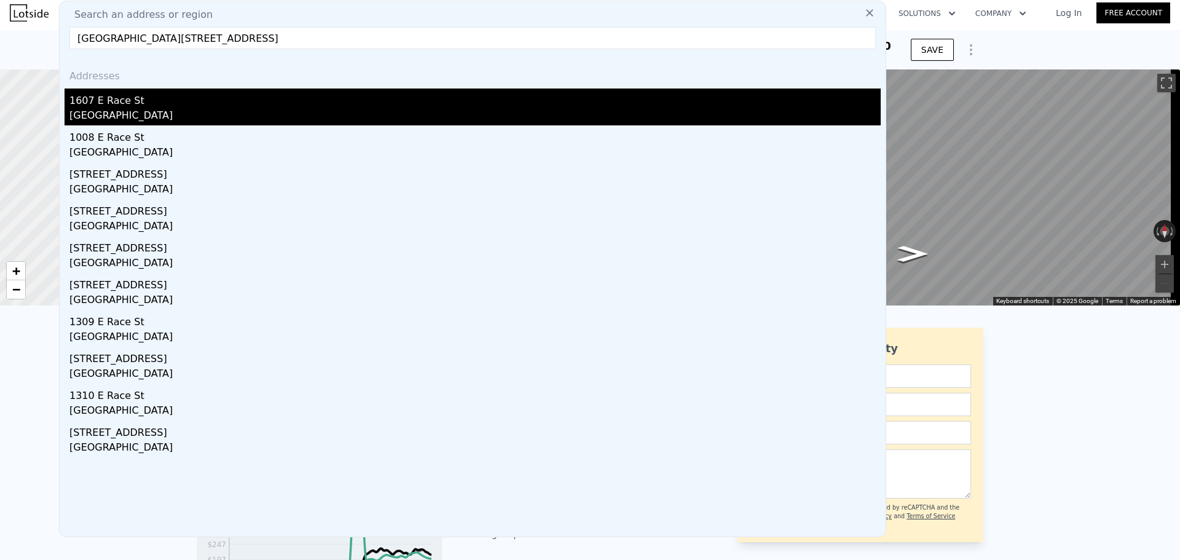
type input "[GEOGRAPHIC_DATA][STREET_ADDRESS]"
click at [203, 104] on div "1607 E Race St" at bounding box center [474, 99] width 811 height 20
type input "2"
type input "800"
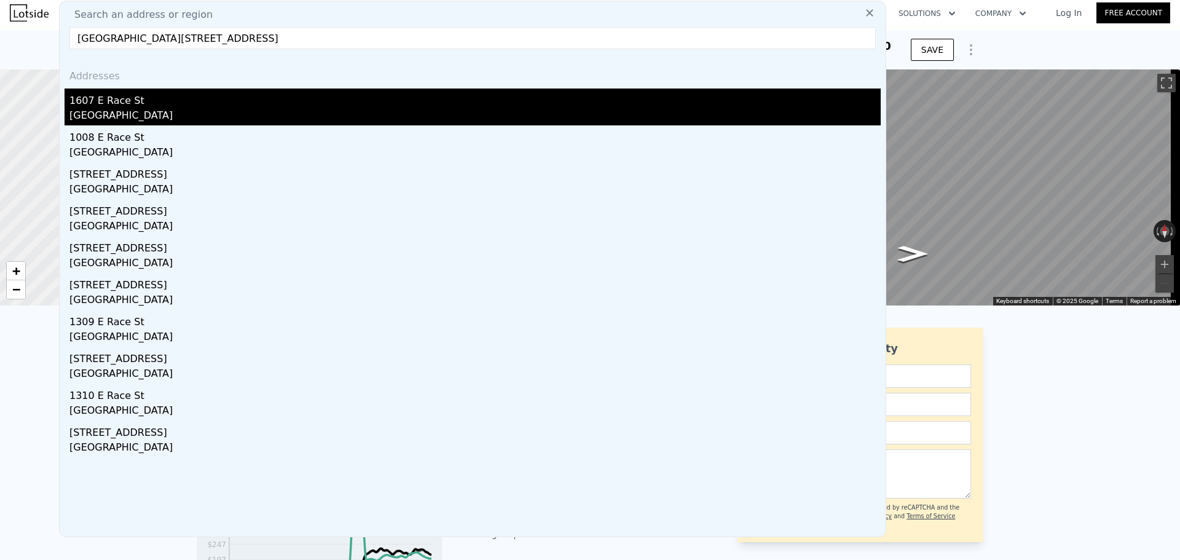
type input "1344"
type input "4890"
type input "$ 1,000"
type input "4"
type input "$ 30,002"
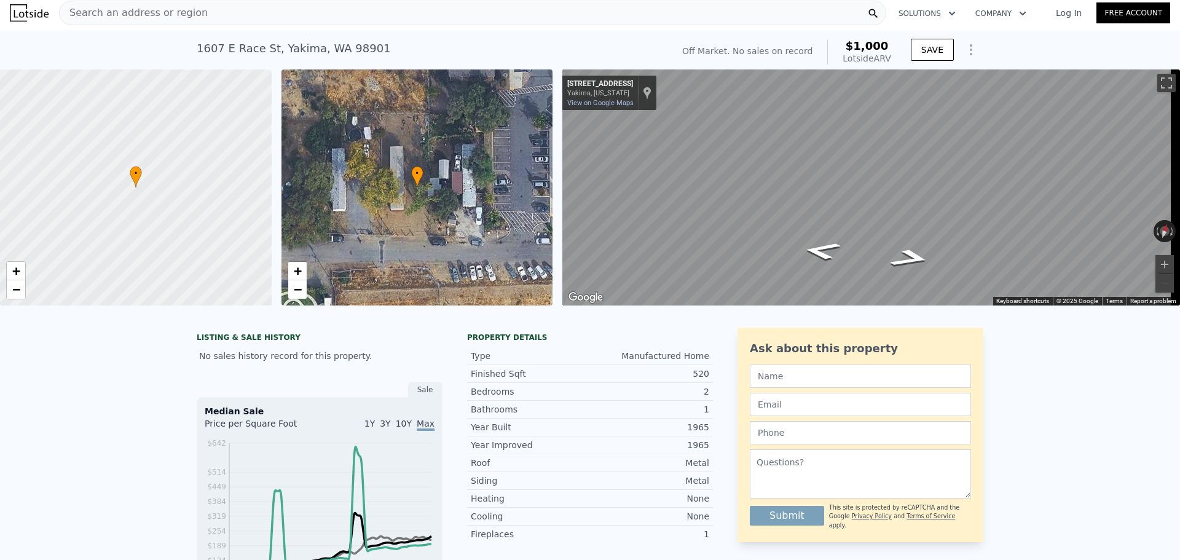
click at [378, 6] on div "Search an address or region" at bounding box center [472, 13] width 827 height 25
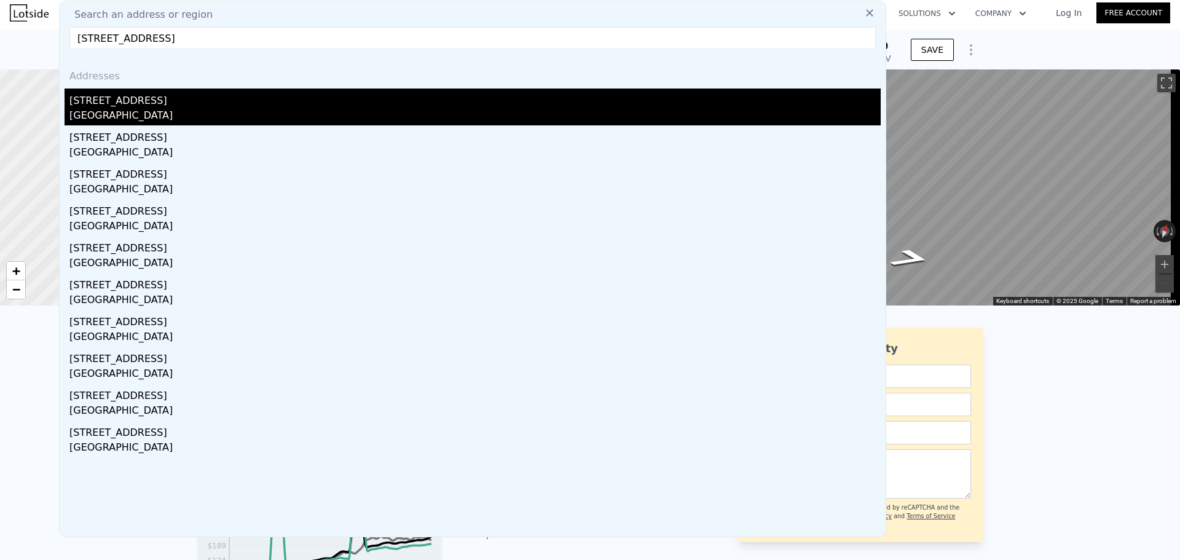
type input "[STREET_ADDRESS]"
click at [215, 120] on div "[GEOGRAPHIC_DATA]" at bounding box center [474, 116] width 811 height 17
type input "2"
type input "1"
type input "784"
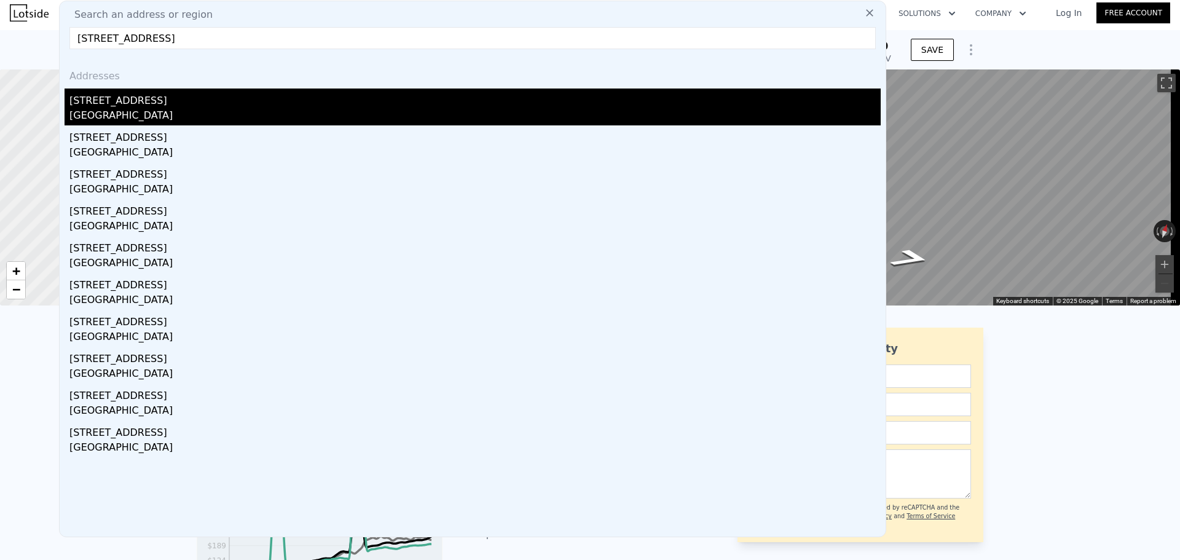
type input "784"
type input "$ 60,000"
type input "$ 29,999"
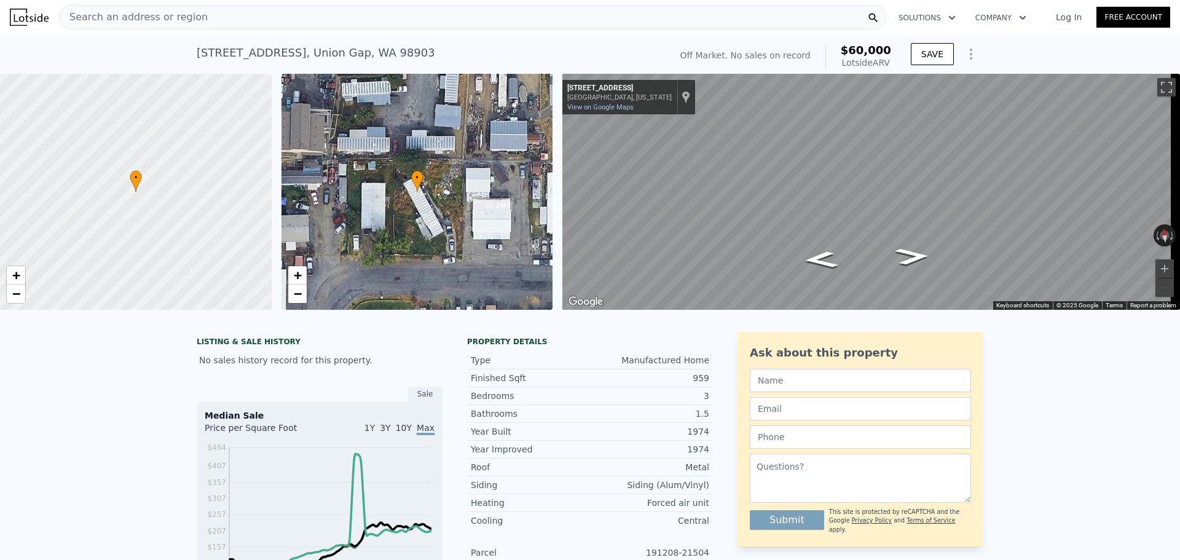
click at [332, 10] on div "Search an address or region" at bounding box center [472, 17] width 827 height 25
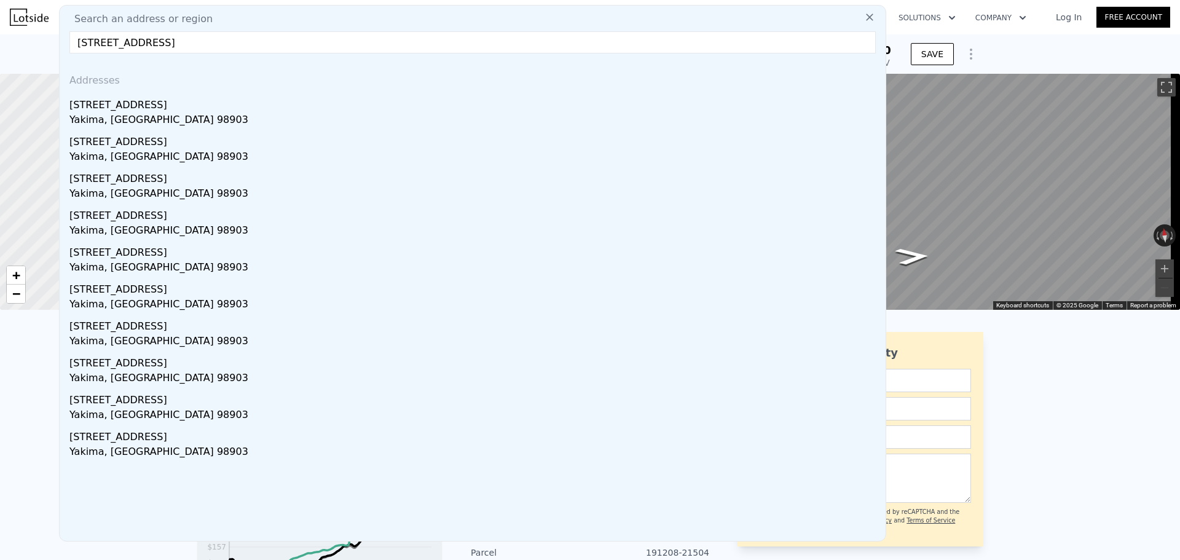
click at [106, 42] on input "[STREET_ADDRESS]" at bounding box center [472, 42] width 806 height 22
click at [251, 42] on input "[STREET_ADDRESS]" at bounding box center [472, 42] width 806 height 22
paste input "Yakima"
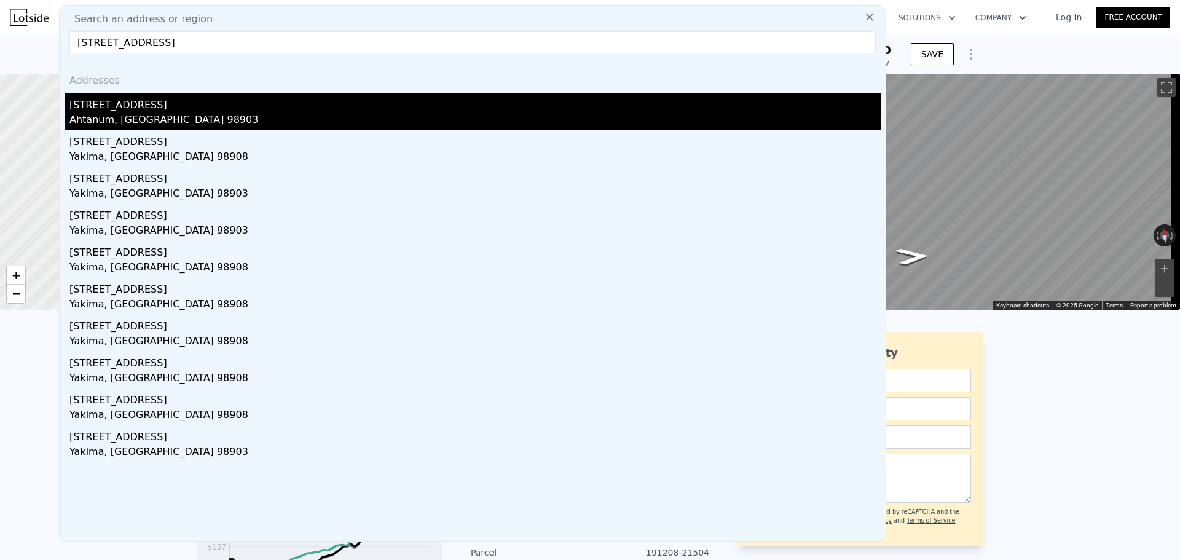
type input "[STREET_ADDRESS]"
click at [162, 127] on div "Ahtanum, [GEOGRAPHIC_DATA] 98903" at bounding box center [474, 120] width 811 height 17
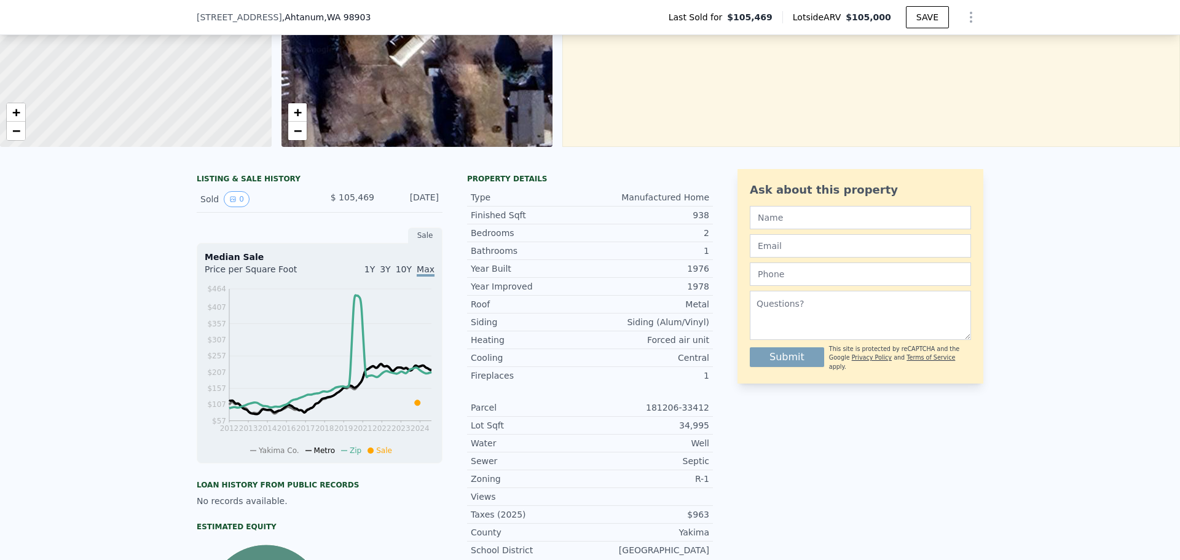
scroll to position [180, 0]
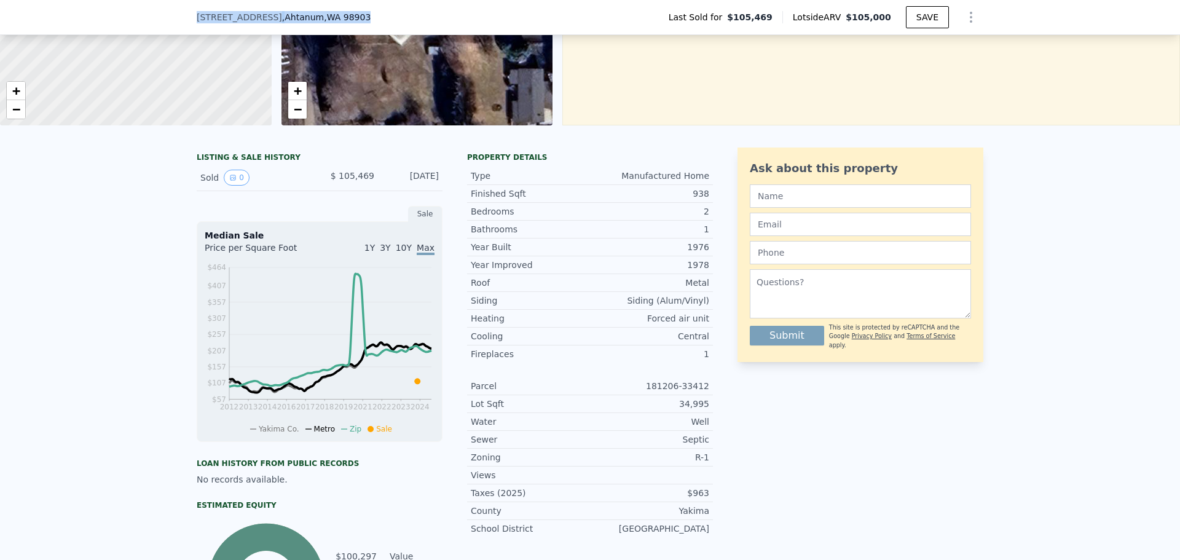
drag, startPoint x: 347, startPoint y: 16, endPoint x: 191, endPoint y: 18, distance: 156.1
click at [191, 18] on div "[STREET_ADDRESS] Last Sold for $105,469 Lotside ARV $105,000 SAVE" at bounding box center [590, 17] width 1180 height 35
copy div "[STREET_ADDRESS]"
click at [237, 12] on span "[STREET_ADDRESS]" at bounding box center [239, 17] width 85 height 12
